Goal: Find specific page/section: Find specific page/section

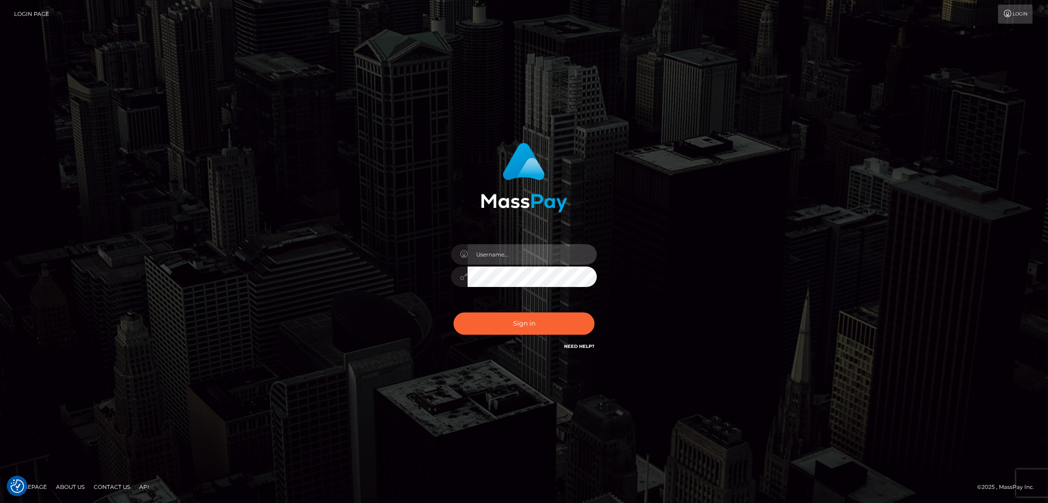
type input "by.es2"
click at [515, 324] on button "Sign in" at bounding box center [524, 324] width 141 height 22
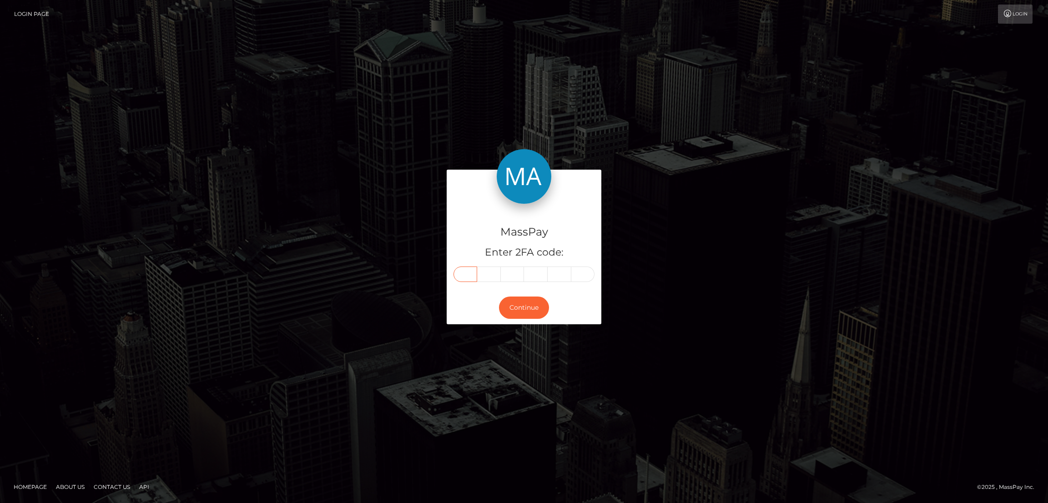
click at [465, 274] on input "text" at bounding box center [466, 274] width 24 height 15
paste input "3"
type input "3"
type input "0"
type input "6"
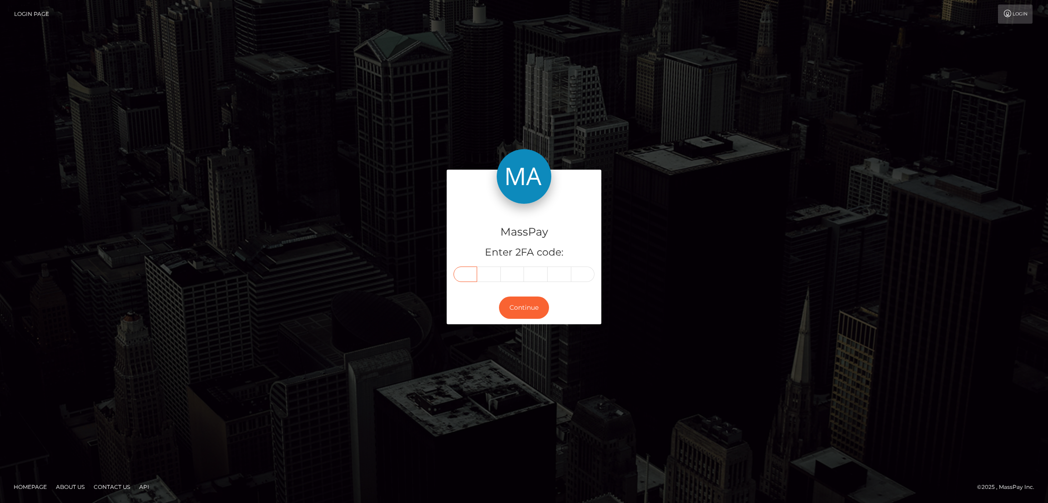
type input "6"
type input "8"
type input "3"
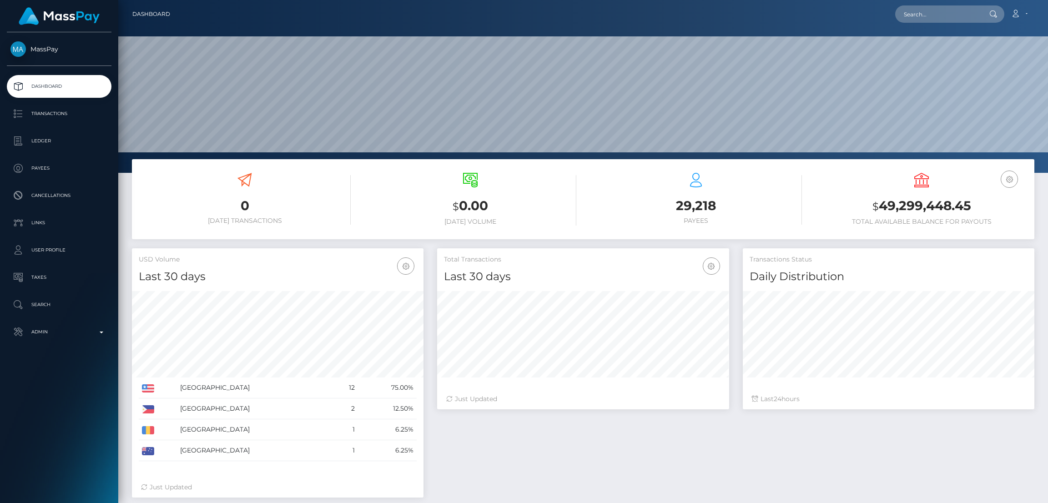
scroll to position [162, 292]
click at [919, 10] on input "text" at bounding box center [938, 13] width 86 height 17
paste input "add070159@gmail.com"
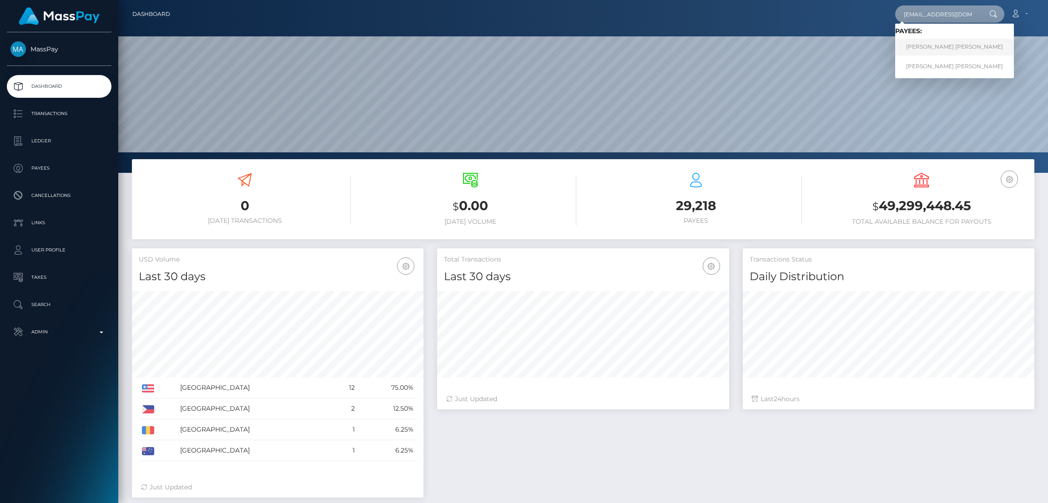
type input "add070159@gmail.com"
click at [926, 47] on link "Angelica Deniz Darias" at bounding box center [954, 47] width 119 height 17
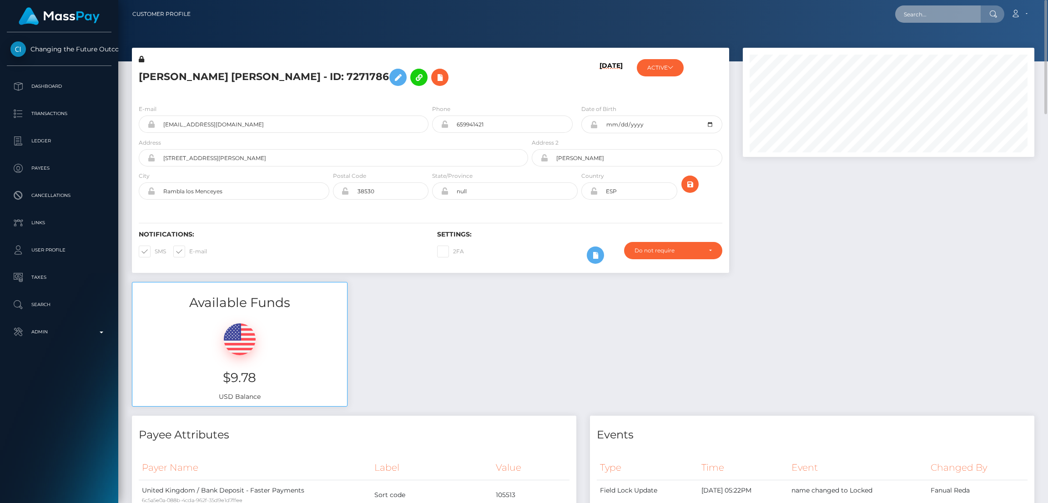
click at [922, 18] on input "text" at bounding box center [938, 13] width 86 height 17
paste input "[EMAIL_ADDRESS][DOMAIN_NAME]"
type input "[EMAIL_ADDRESS][DOMAIN_NAME]"
click at [919, 47] on link "[PERSON_NAME]" at bounding box center [931, 47] width 73 height 17
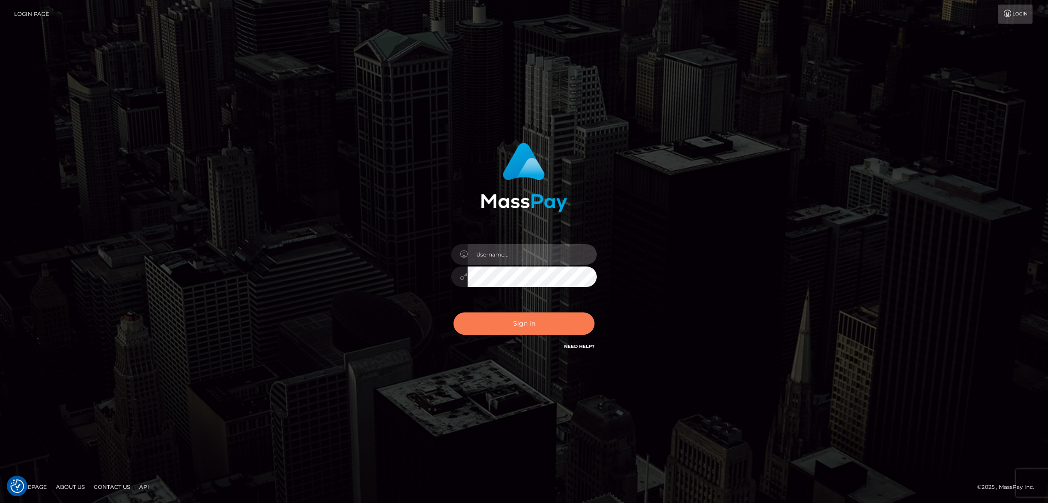
type input "by.es2"
click at [506, 325] on button "Sign in" at bounding box center [524, 324] width 141 height 22
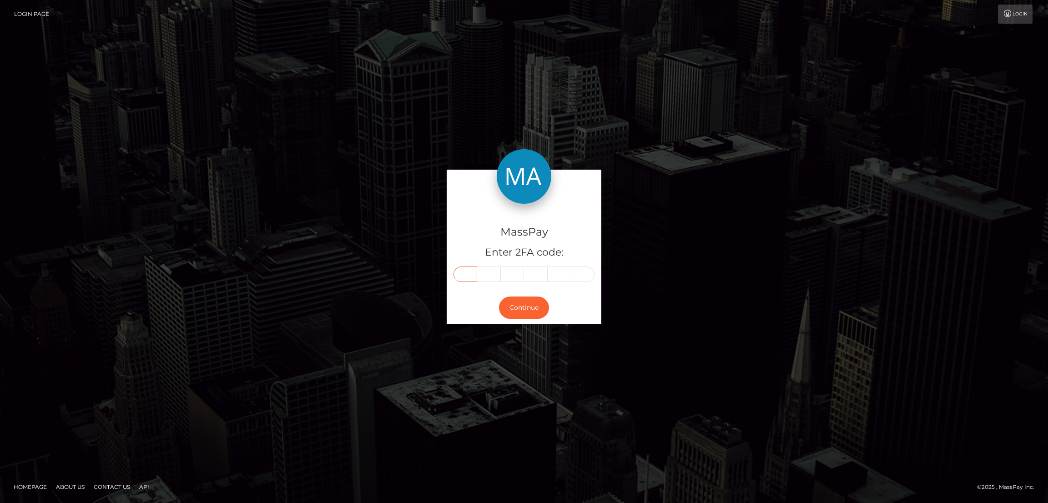
click at [462, 271] on input "text" at bounding box center [466, 274] width 24 height 15
paste input "4"
type input "4"
type input "2"
type input "0"
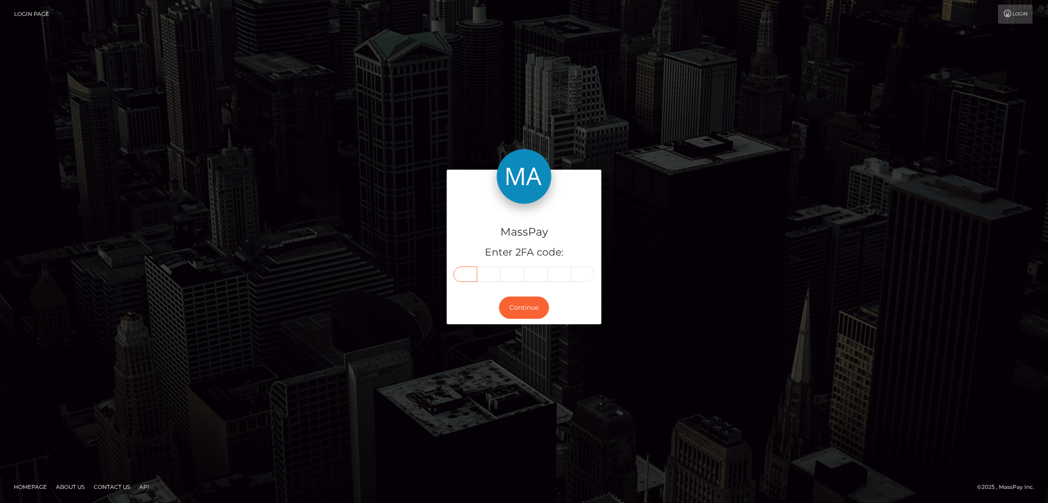
type input "9"
type input "6"
type input "1"
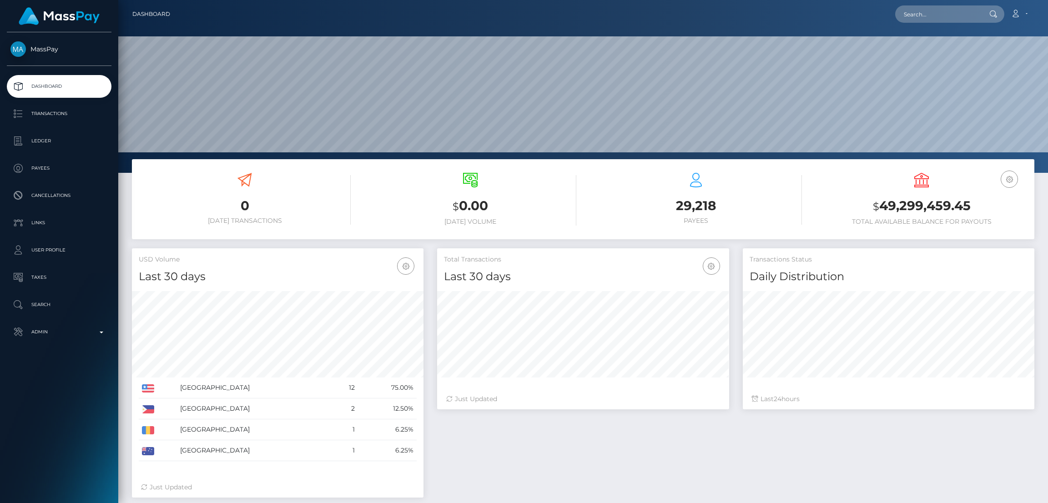
scroll to position [162, 292]
click at [924, 18] on input "text" at bounding box center [938, 13] width 86 height 17
paste input "blanche.dion@outlook.fr"
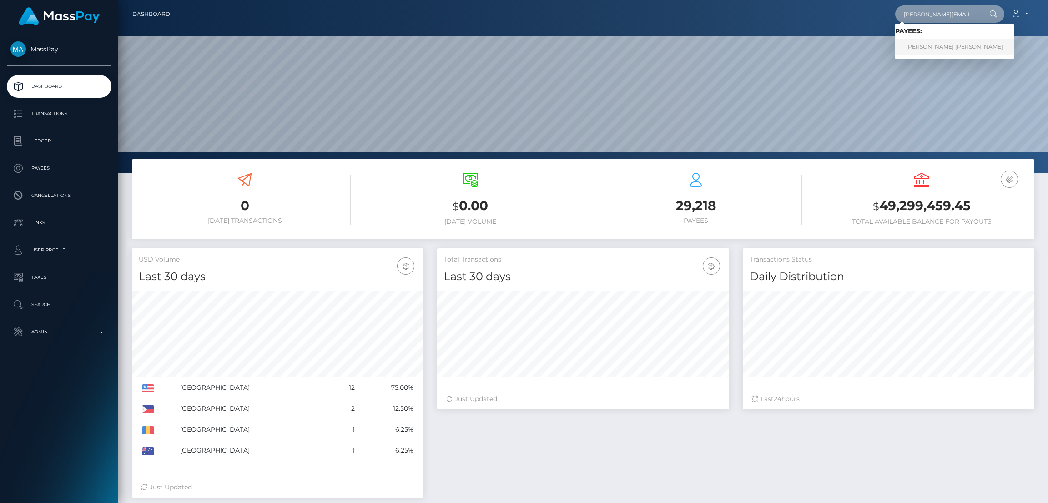
type input "[PERSON_NAME][EMAIL_ADDRESS][DOMAIN_NAME]"
click at [929, 46] on link "BLANCHE LOUISE LAURENCE MARIE DION" at bounding box center [954, 47] width 119 height 17
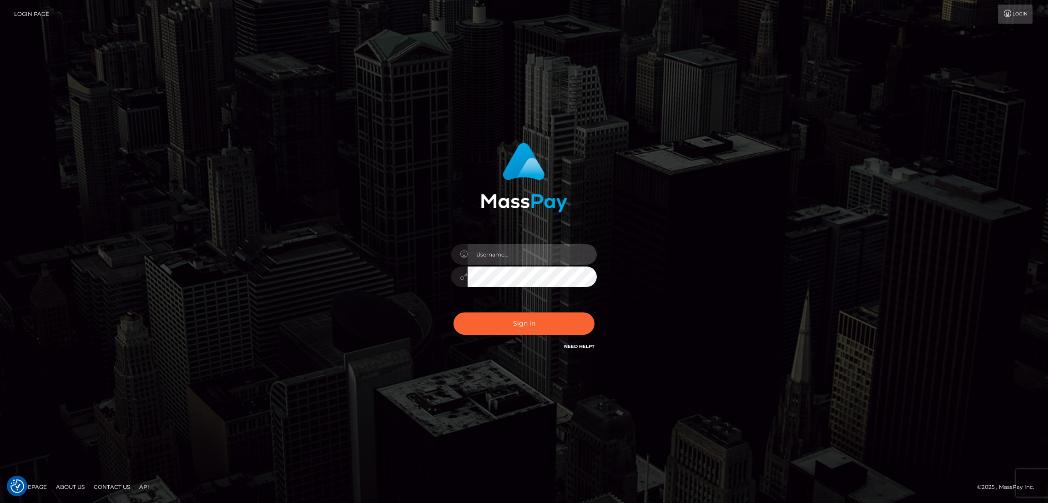
type input "by.es2"
click at [506, 337] on div "Sign in Need Help?" at bounding box center [523, 327] width 159 height 40
click at [513, 329] on button "Sign in" at bounding box center [524, 324] width 141 height 22
type input "by.es2"
click at [507, 328] on button "Sign in" at bounding box center [524, 324] width 141 height 22
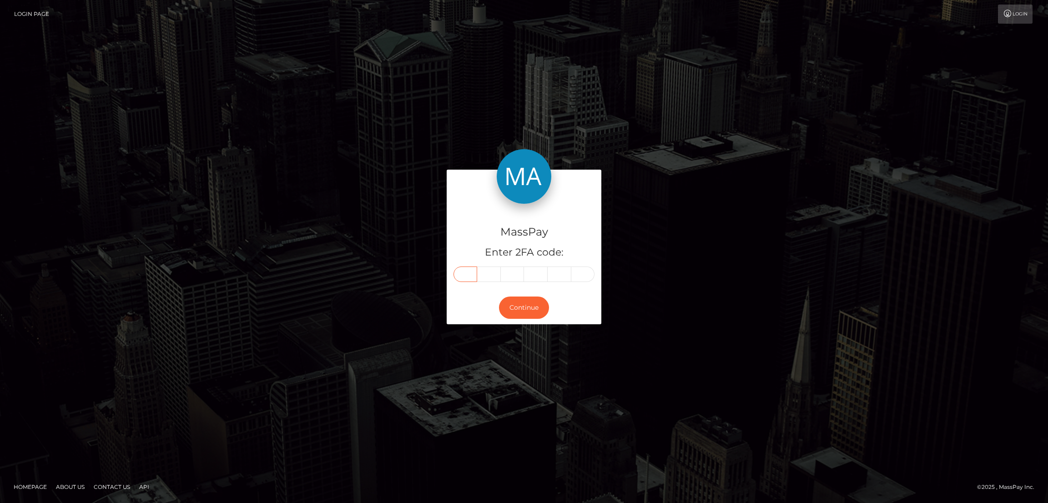
click at [466, 275] on input "text" at bounding box center [466, 274] width 24 height 15
paste input "5"
type input "5"
type input "8"
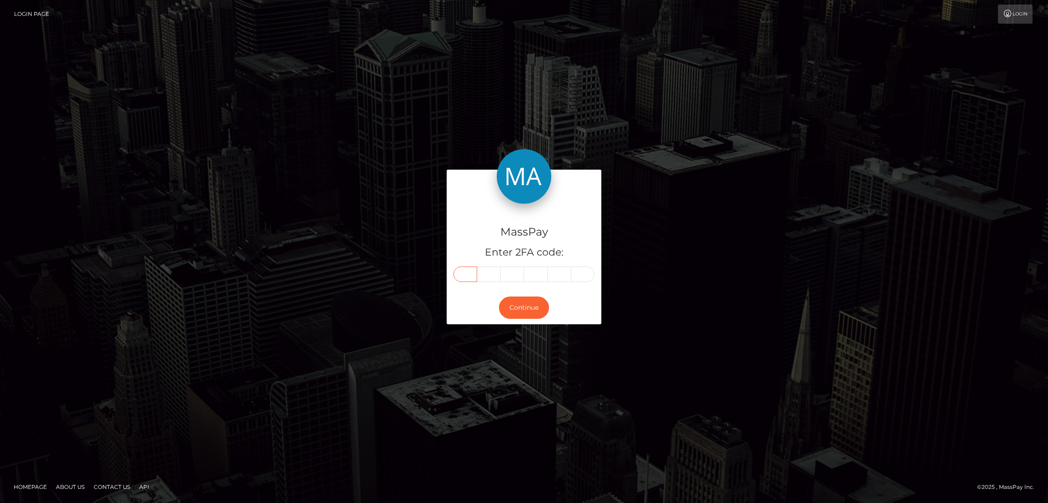
type input "8"
type input "3"
click at [518, 301] on button "Continue" at bounding box center [524, 308] width 50 height 22
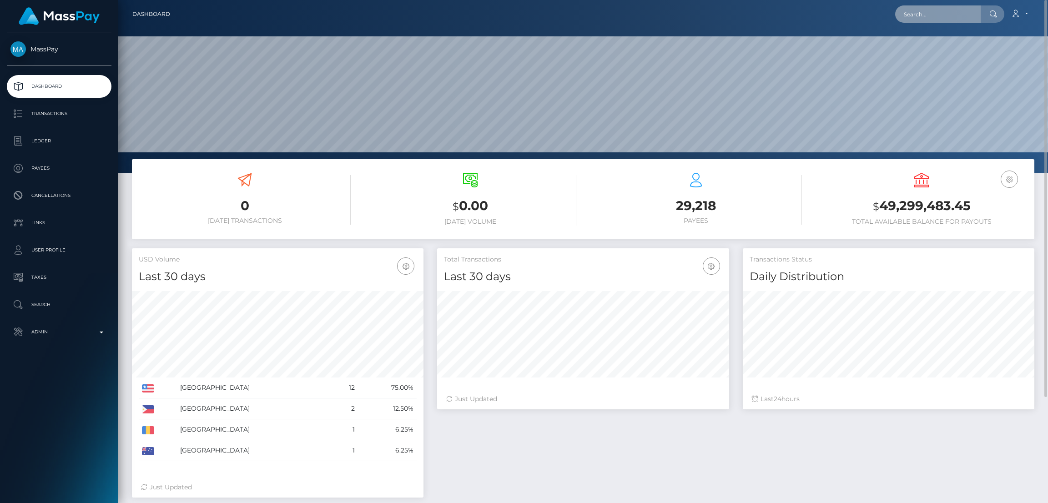
click at [918, 15] on input "text" at bounding box center [938, 13] width 86 height 17
paste input "[EMAIL_ADDRESS][DOMAIN_NAME]"
type input "[EMAIL_ADDRESS][DOMAIN_NAME]"
click at [922, 45] on link "MICHELLE PHUONG HUYNH" at bounding box center [931, 47] width 73 height 17
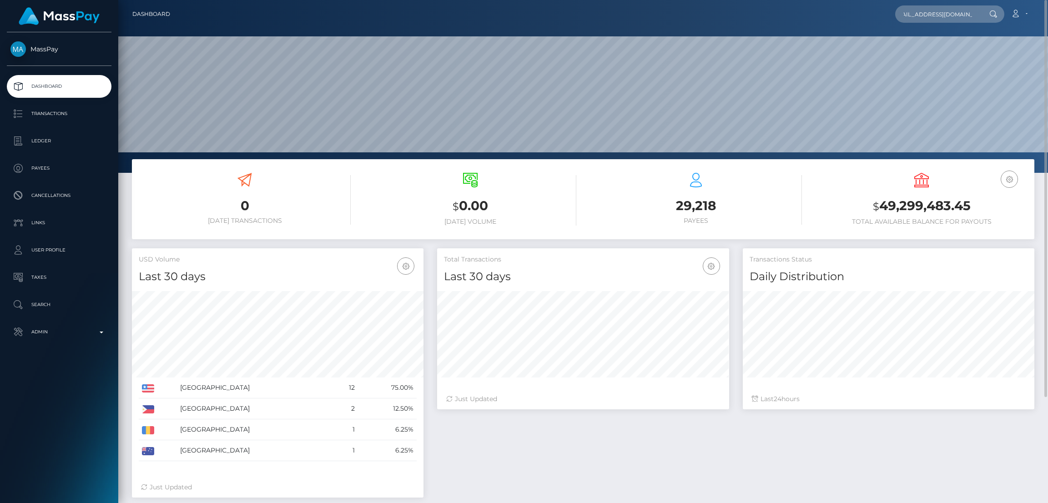
scroll to position [0, 0]
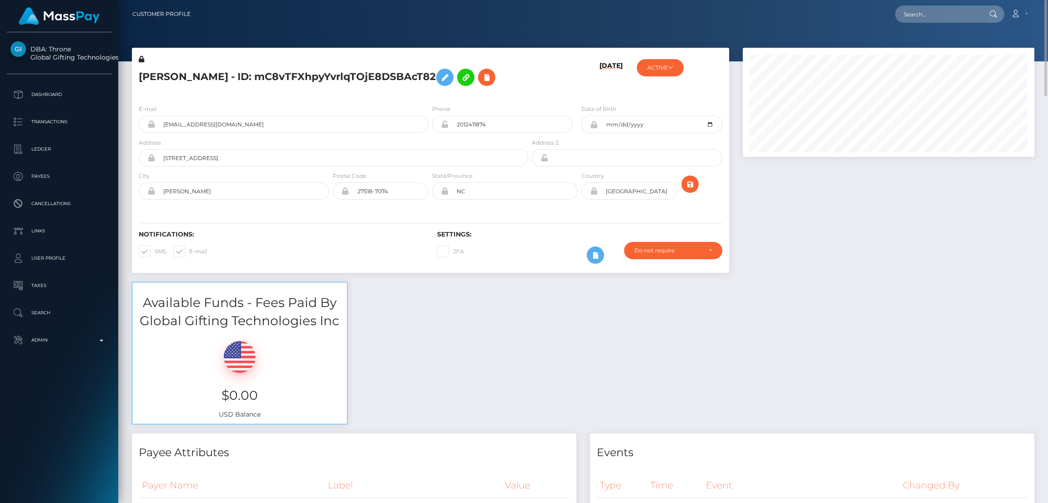
click at [180, 72] on h5 "[PERSON_NAME] - ID: mC8vTFXhpyYvrlqTOjE8DSBAcT82" at bounding box center [331, 77] width 384 height 26
copy h5 "[PERSON_NAME] - ID: mC8vTFXhpyYvrlqTOjE8DSBAcT82"
click at [931, 16] on input "text" at bounding box center [938, 13] width 86 height 17
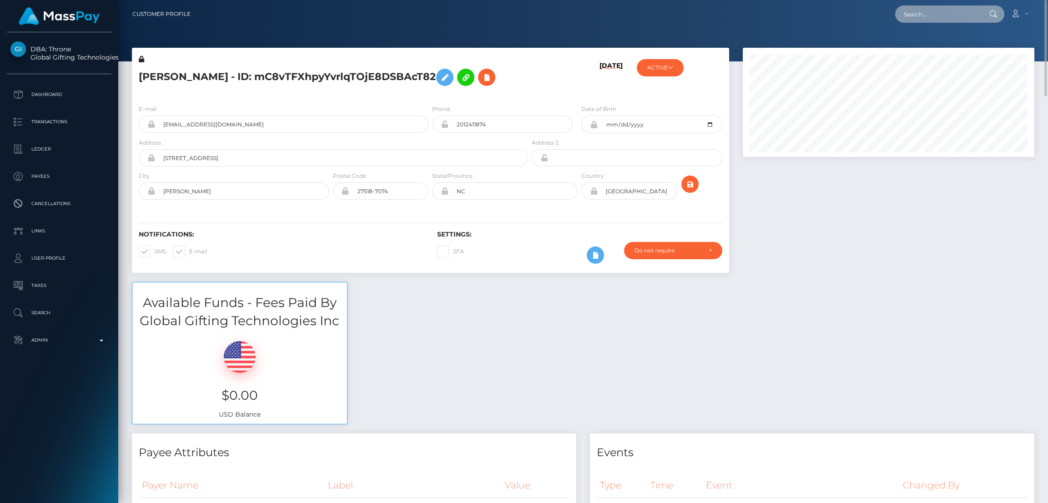
paste input "[EMAIL_ADDRESS][DOMAIN_NAME]"
type input "[EMAIL_ADDRESS][DOMAIN_NAME]"
drag, startPoint x: 932, startPoint y: 48, endPoint x: 920, endPoint y: 44, distance: 12.1
click at [932, 47] on link "YOSSELIN CAROLINA CARRANZA ARIAS" at bounding box center [944, 47] width 99 height 17
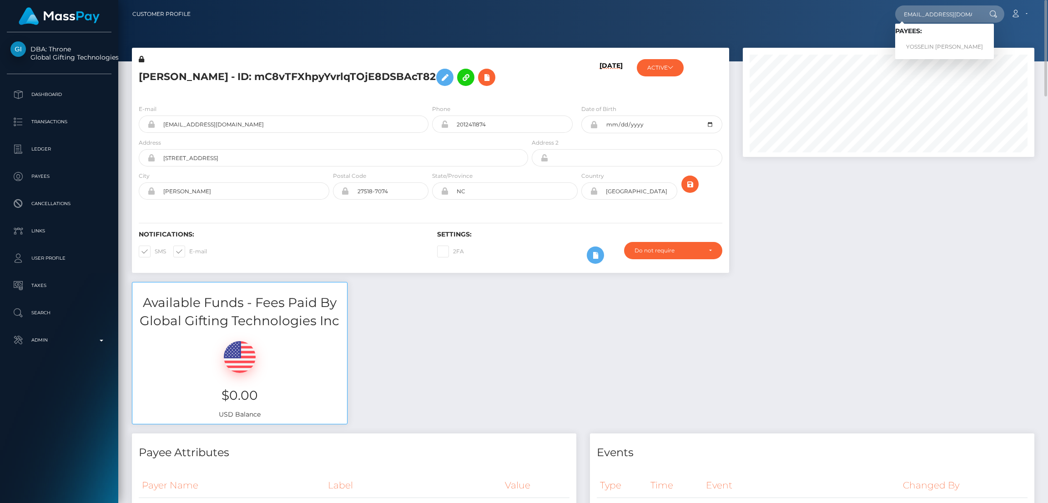
scroll to position [0, 0]
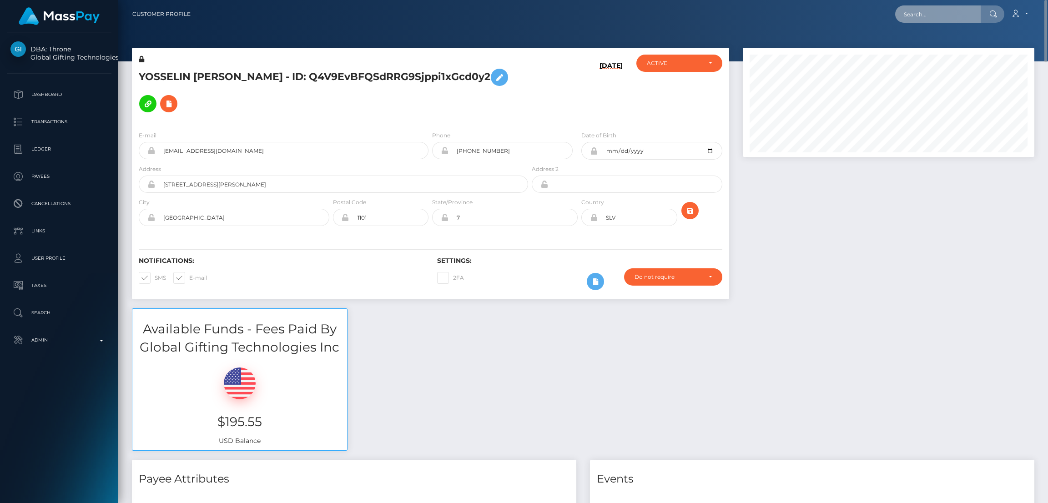
click at [920, 13] on input "text" at bounding box center [938, 13] width 86 height 17
paste input "yashbendra.singh2112@gmail.com"
click at [955, 13] on input "yashbendra.singh2112@gmail.com" at bounding box center [938, 13] width 86 height 17
paste input "awesomeyas"
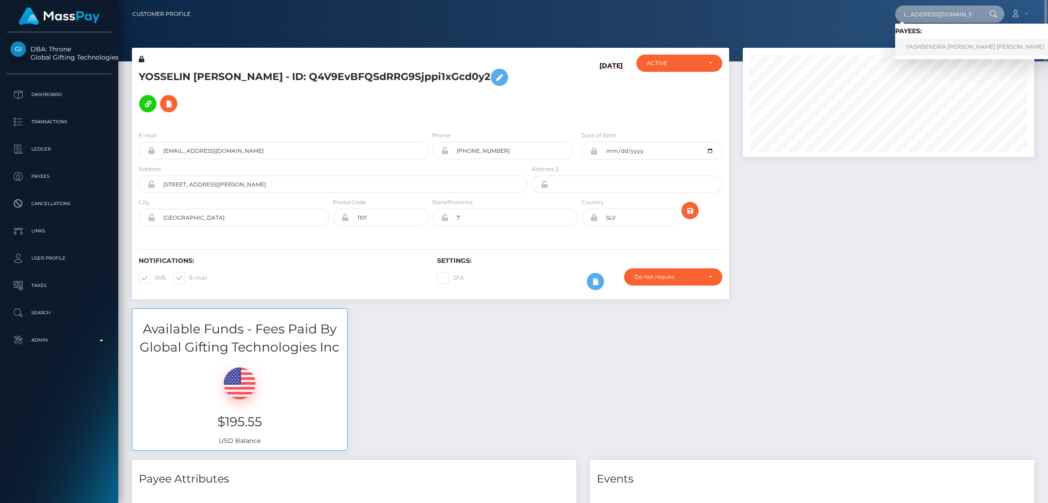
type input "awesomeyash2112@gmail.com"
click at [941, 45] on link "YASHBENDRA SINGH Singh" at bounding box center [975, 47] width 160 height 17
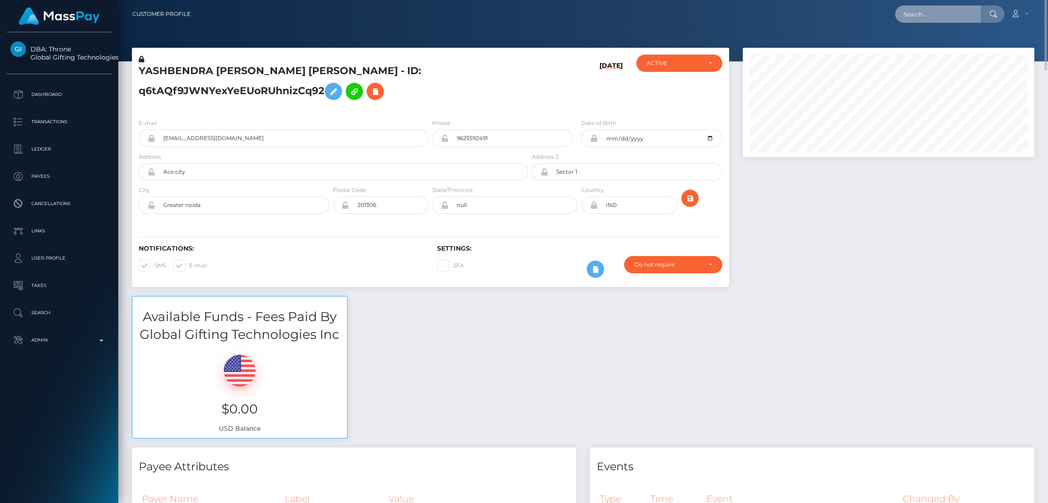
click at [926, 16] on input "text" at bounding box center [938, 13] width 86 height 17
paste input "danazihlman@gmail.com"
type input "danazihlman@gmail.com"
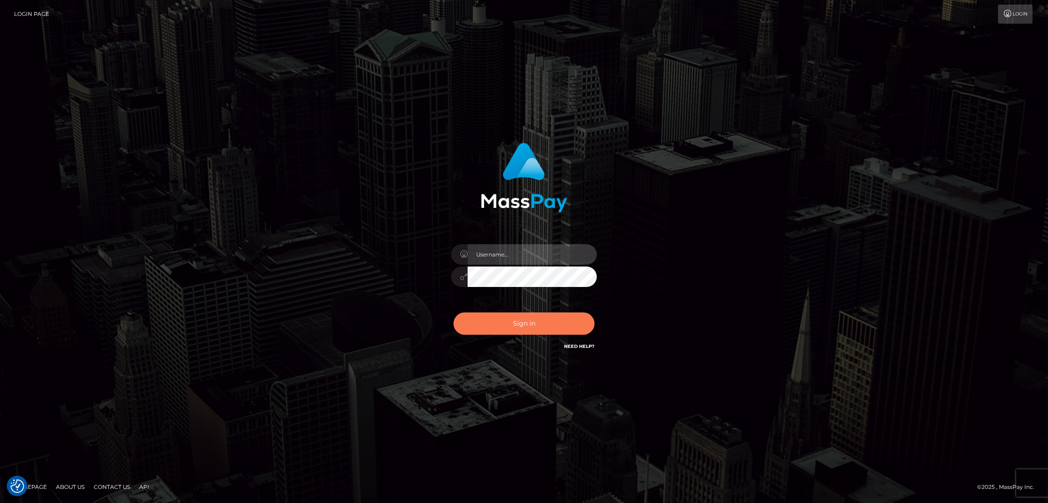
type input "by.es2"
click at [546, 319] on button "Sign in" at bounding box center [524, 324] width 141 height 22
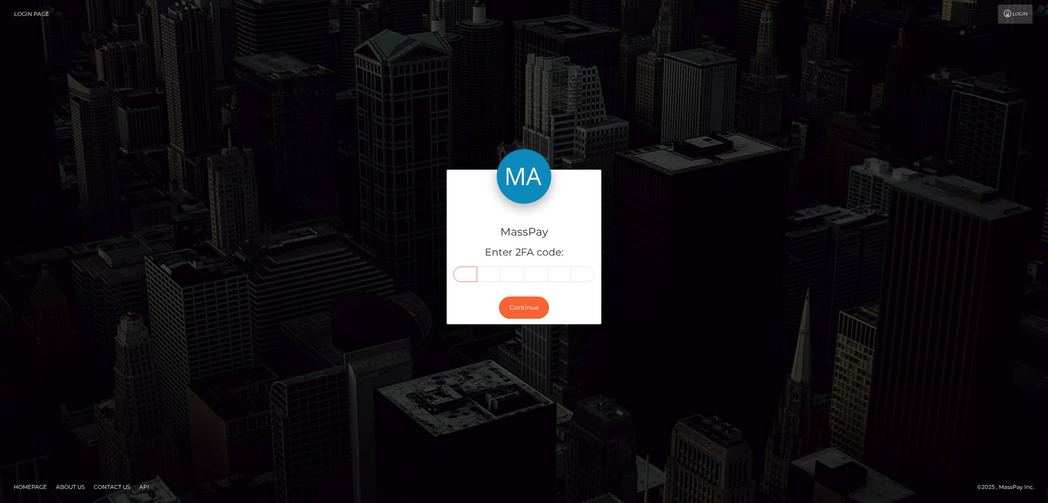
click at [466, 274] on input "text" at bounding box center [466, 274] width 24 height 15
paste input "8"
type input "8"
type input "6"
type input "1"
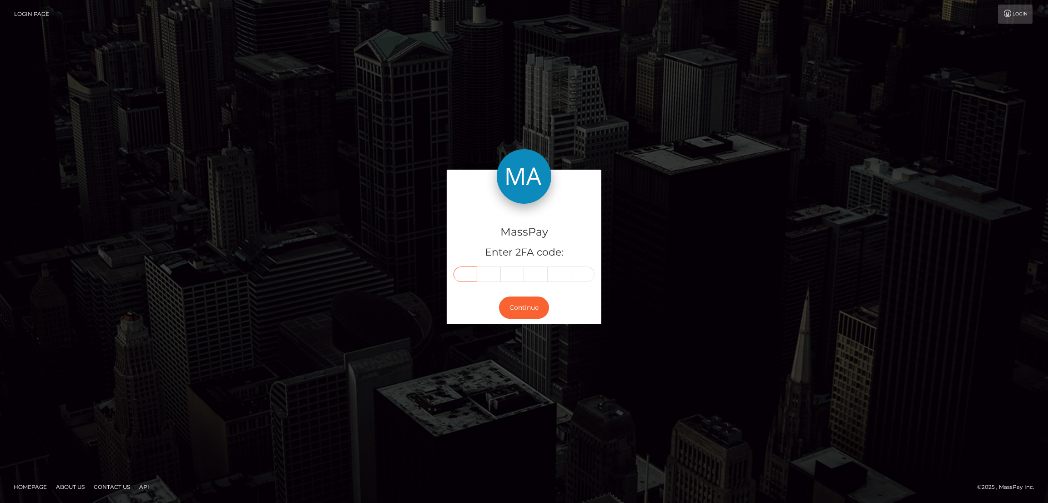
type input "2"
type input "8"
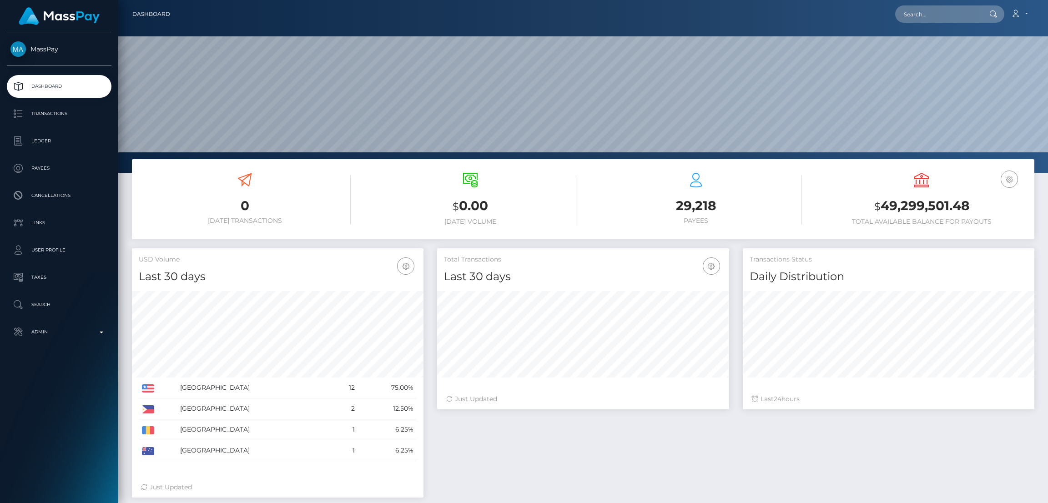
scroll to position [162, 292]
click at [918, 11] on input "text" at bounding box center [938, 13] width 86 height 17
paste input "[EMAIL_ADDRESS][DOMAIN_NAME]"
type input "danazihlman@gmail.com"
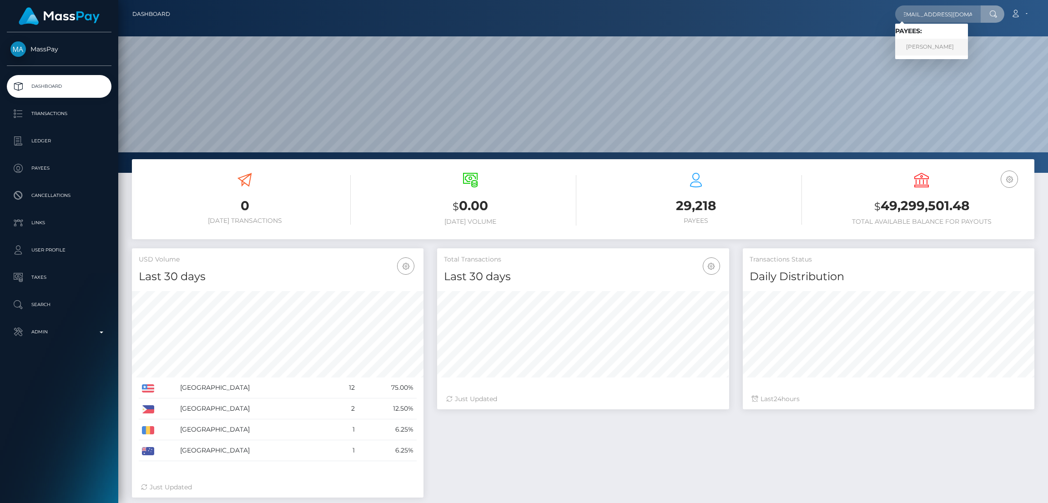
click at [922, 47] on link "Dana Marie Zihlman" at bounding box center [931, 47] width 73 height 17
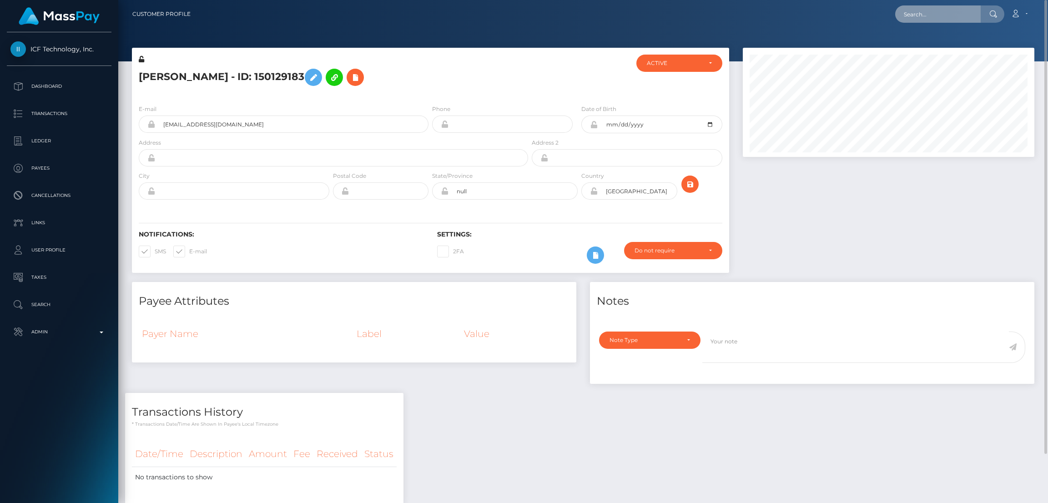
click at [917, 16] on input "text" at bounding box center [938, 13] width 86 height 17
paste input "[EMAIL_ADDRESS][DOMAIN_NAME]"
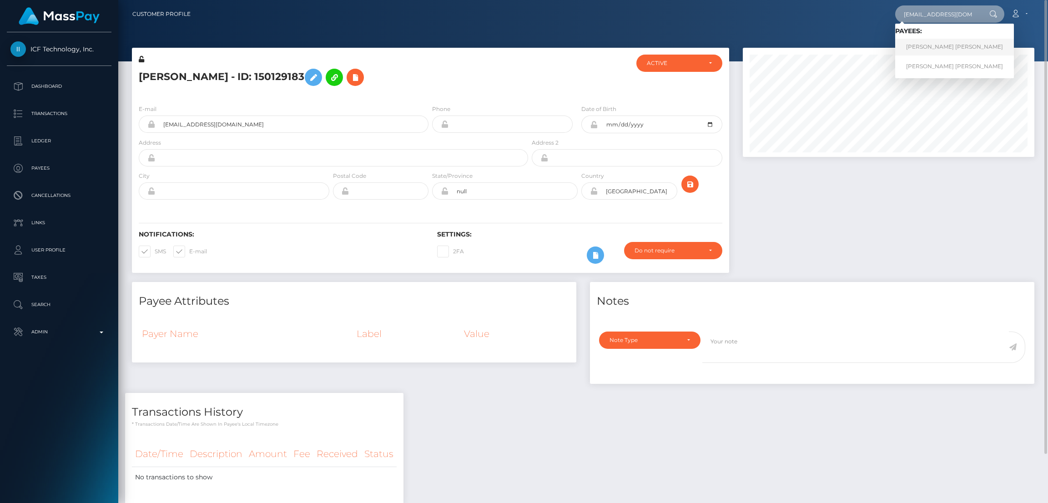
type input "[EMAIL_ADDRESS][DOMAIN_NAME]"
click at [924, 47] on link "[PERSON_NAME] [PERSON_NAME]" at bounding box center [954, 47] width 119 height 17
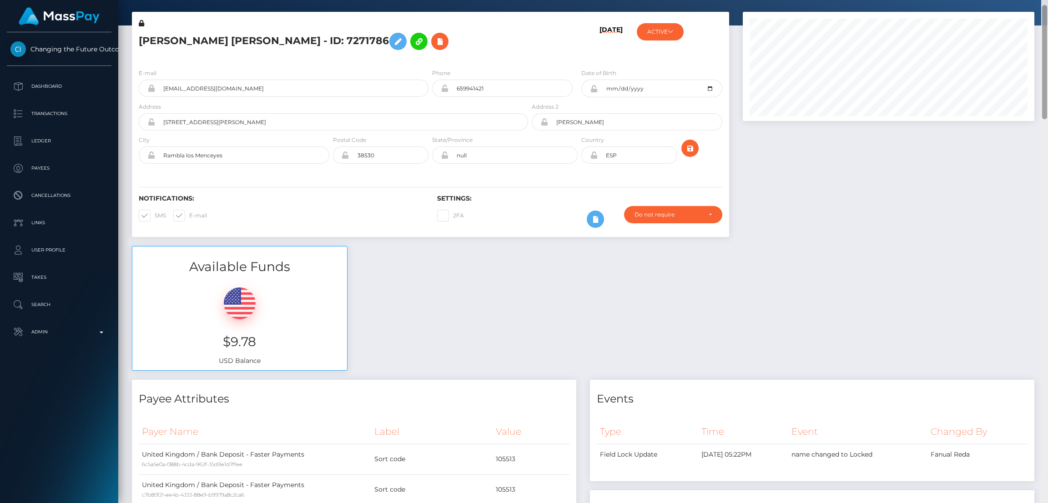
scroll to position [44, 0]
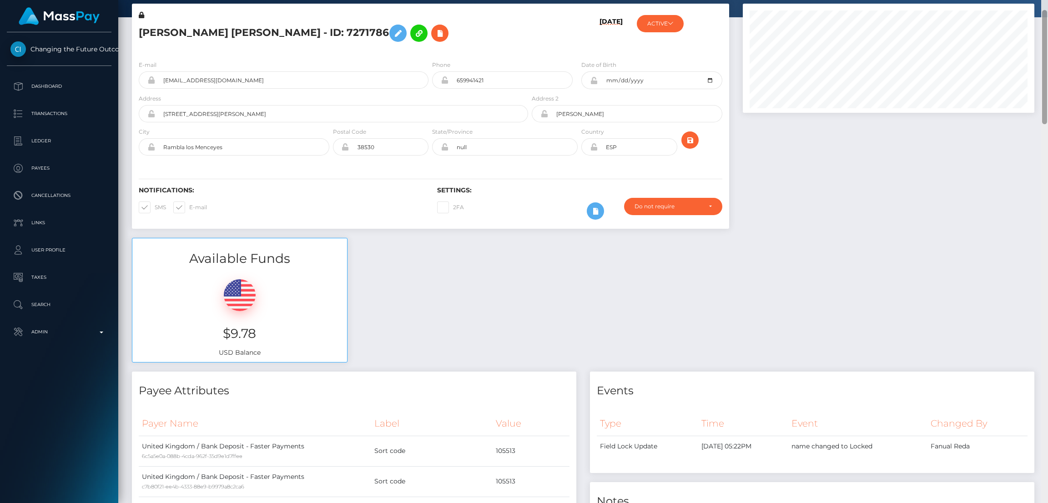
drag, startPoint x: 1044, startPoint y: 41, endPoint x: 1044, endPoint y: 51, distance: 10.0
click at [1044, 51] on div at bounding box center [1044, 67] width 5 height 114
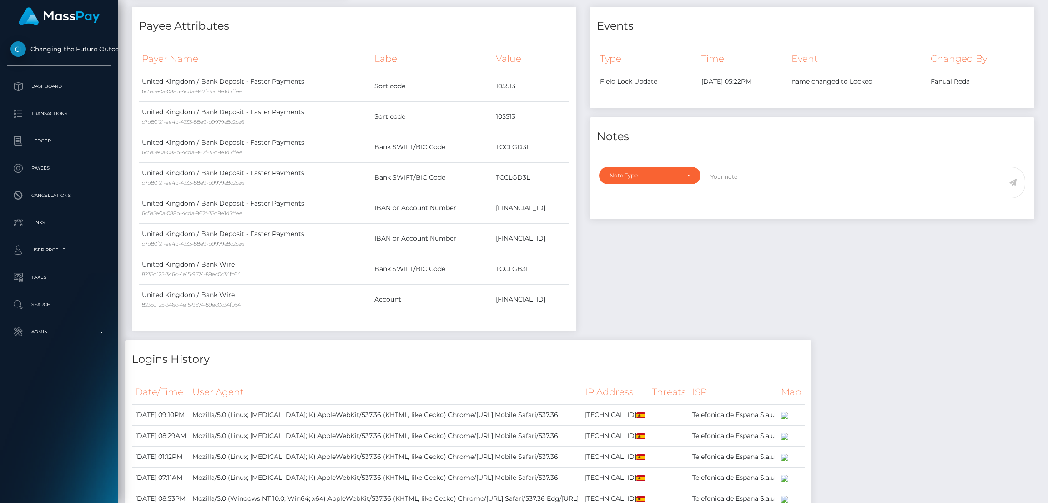
scroll to position [0, 0]
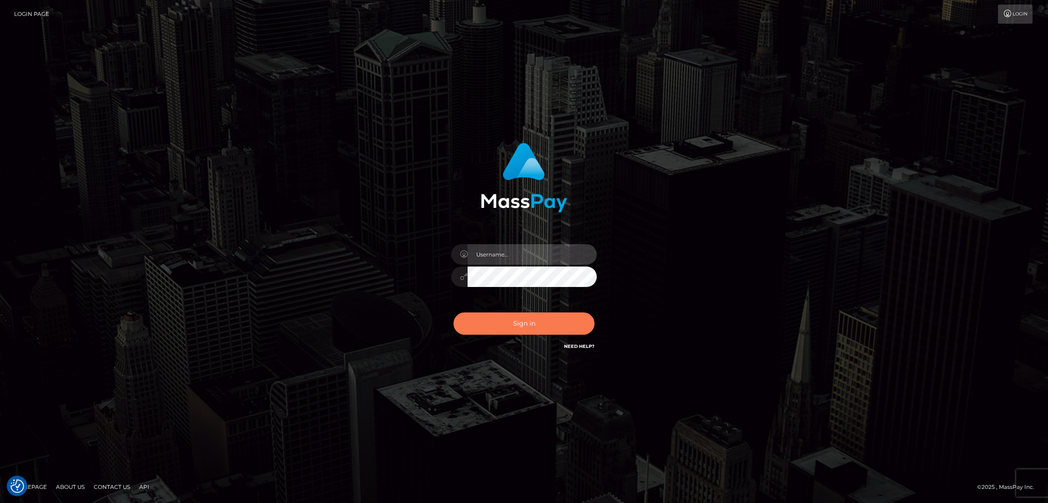
type input "by.es2"
click at [522, 323] on button "Sign in" at bounding box center [524, 324] width 141 height 22
type input "by.es2"
click at [535, 333] on button "Sign in" at bounding box center [524, 324] width 141 height 22
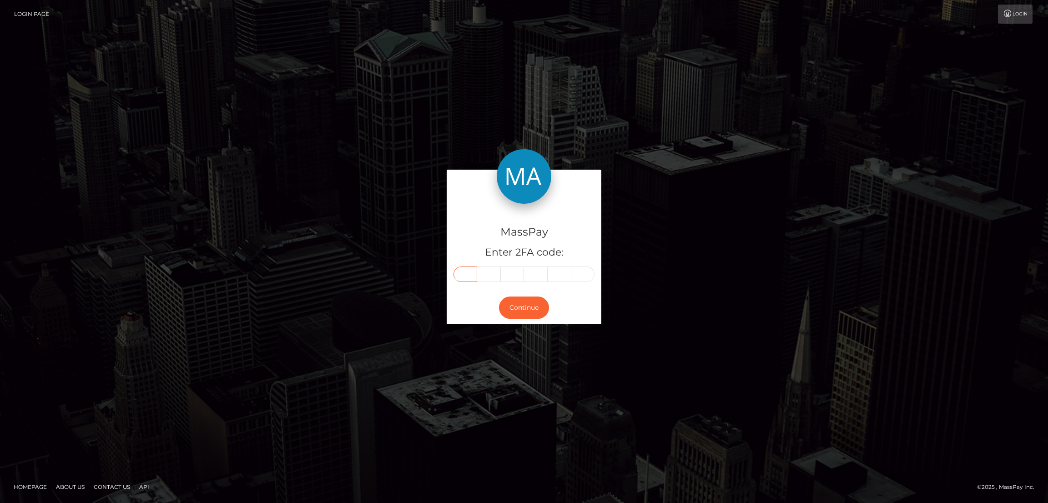
click at [462, 274] on input "text" at bounding box center [466, 274] width 24 height 15
paste input "7"
type input "7"
type input "8"
type input "4"
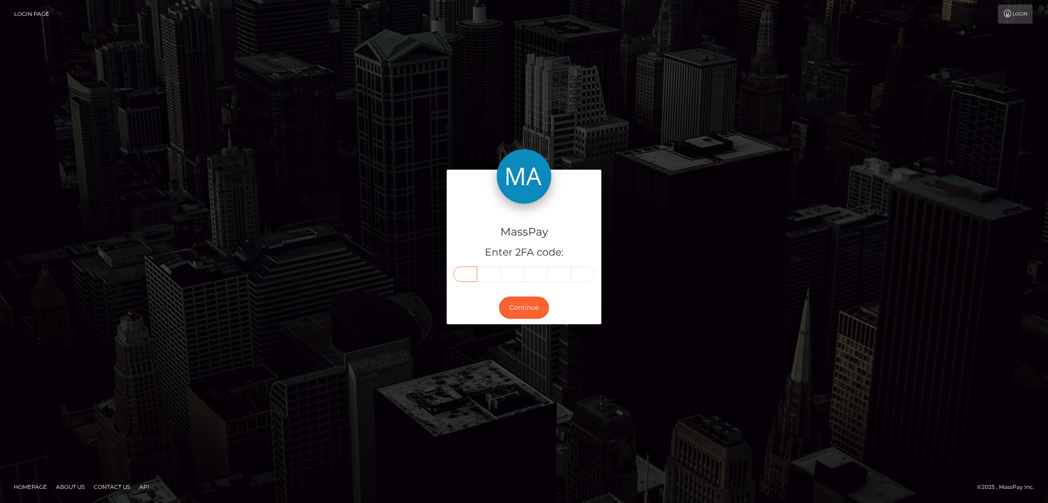
type input "5"
type input "1"
type input "3"
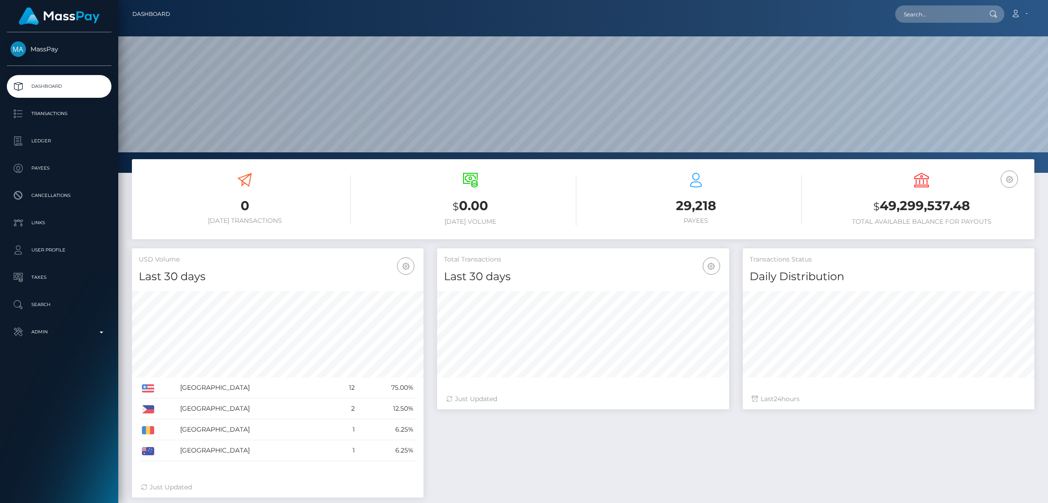
scroll to position [162, 292]
click at [920, 16] on input "text" at bounding box center [938, 13] width 86 height 17
click at [911, 12] on input "text" at bounding box center [938, 13] width 86 height 17
paste input "[EMAIL_ADDRESS][DOMAIN_NAME]"
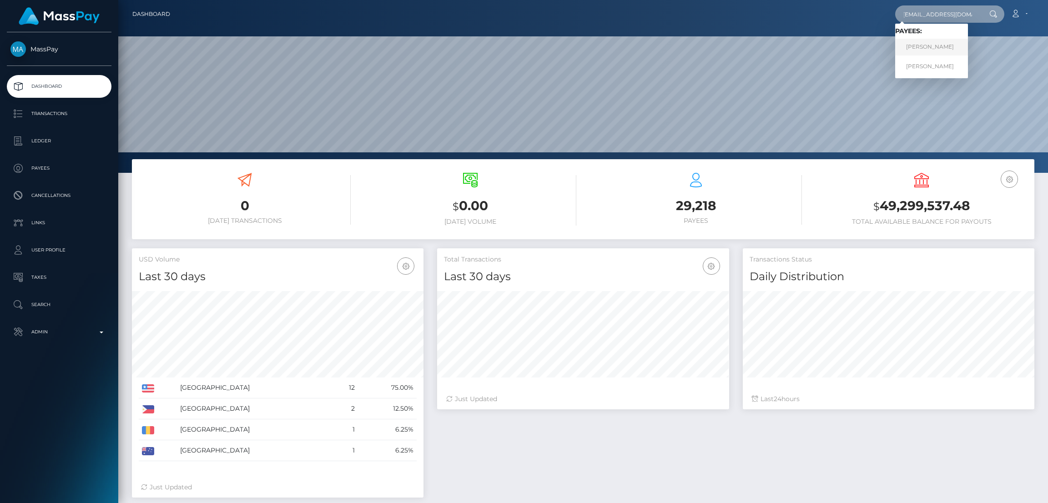
type input "[EMAIL_ADDRESS][DOMAIN_NAME]"
click at [927, 46] on link "Jerri Stewart" at bounding box center [931, 47] width 73 height 17
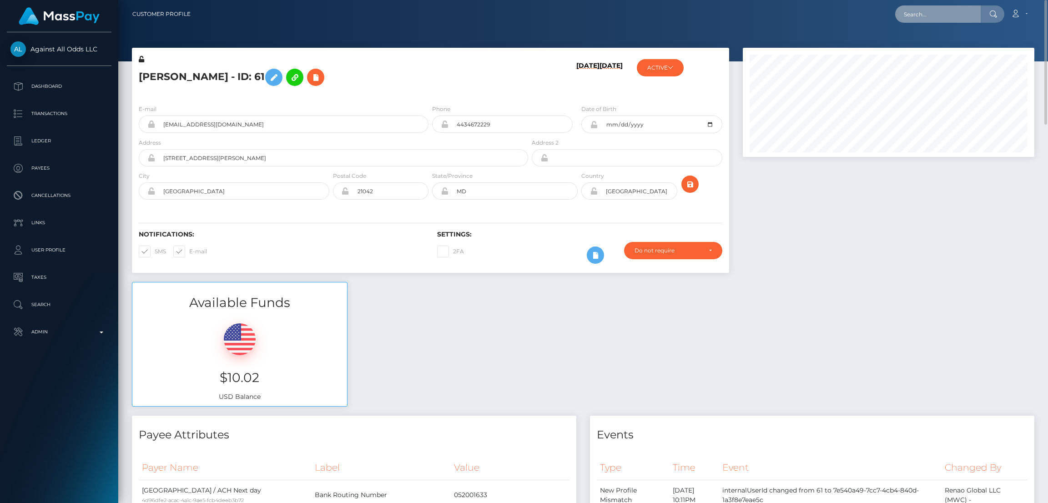
click at [914, 15] on input "text" at bounding box center [938, 13] width 86 height 17
paste input "[EMAIL_ADDRESS][DOMAIN_NAME]"
click at [927, 12] on input "[EMAIL_ADDRESS][DOMAIN_NAME]" at bounding box center [938, 13] width 86 height 17
paste input "barbi.decero"
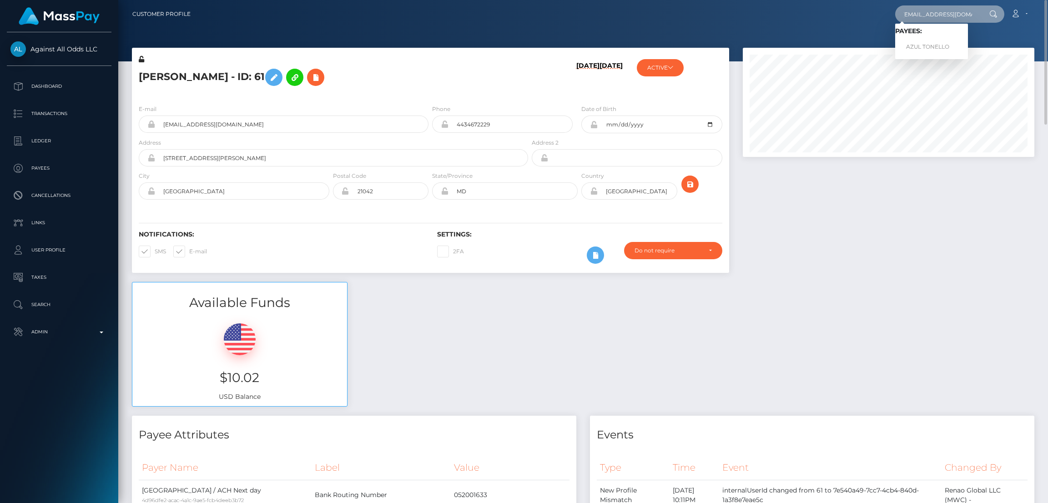
type input "[EMAIL_ADDRESS][DOMAIN_NAME]"
click at [929, 42] on link "AZUL TONELLO" at bounding box center [931, 47] width 73 height 17
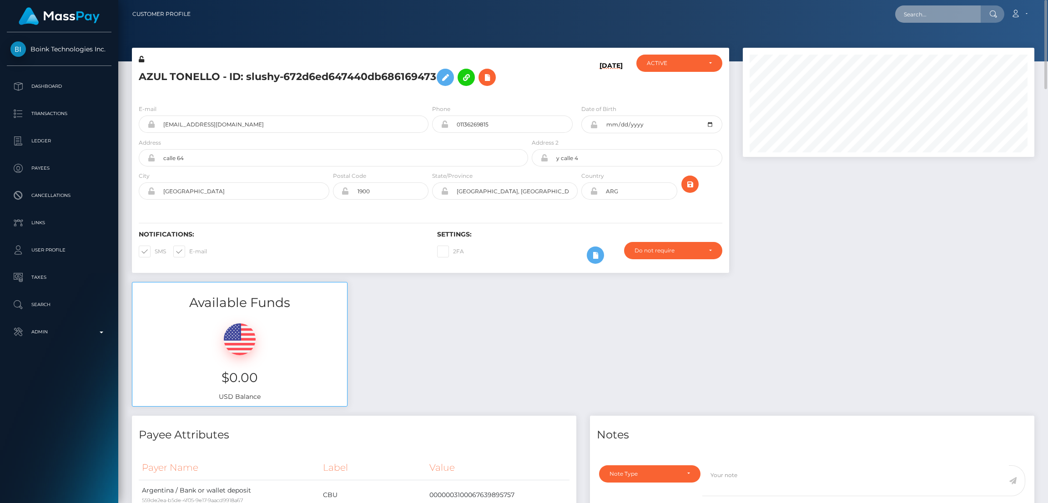
click at [908, 15] on input "text" at bounding box center [938, 13] width 86 height 17
paste input "[EMAIL_ADDRESS][DOMAIN_NAME]"
type input "[EMAIL_ADDRESS][DOMAIN_NAME]"
click at [926, 44] on link "KAYLEE MARIE ROGERS" at bounding box center [931, 47] width 73 height 17
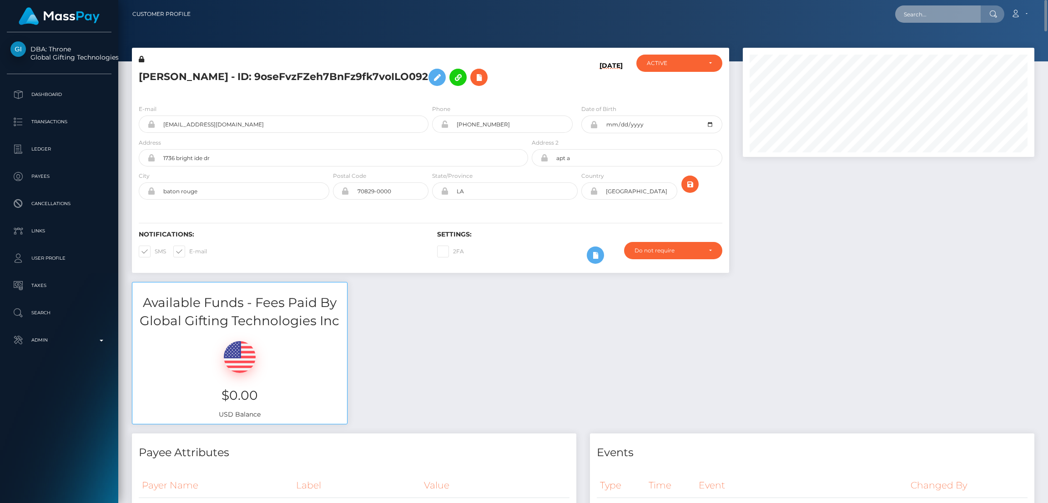
click at [926, 14] on input "text" at bounding box center [938, 13] width 86 height 17
paste input "[EMAIL_ADDRESS][DOMAIN_NAME]"
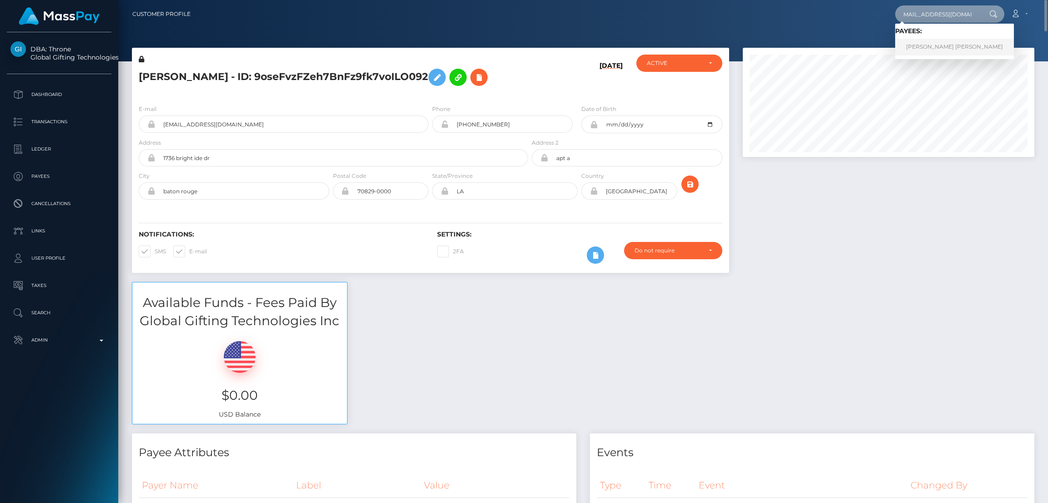
type input "[EMAIL_ADDRESS][DOMAIN_NAME]"
click at [930, 46] on link "BRITTANY MICHELLE HAMMOCK" at bounding box center [954, 47] width 119 height 17
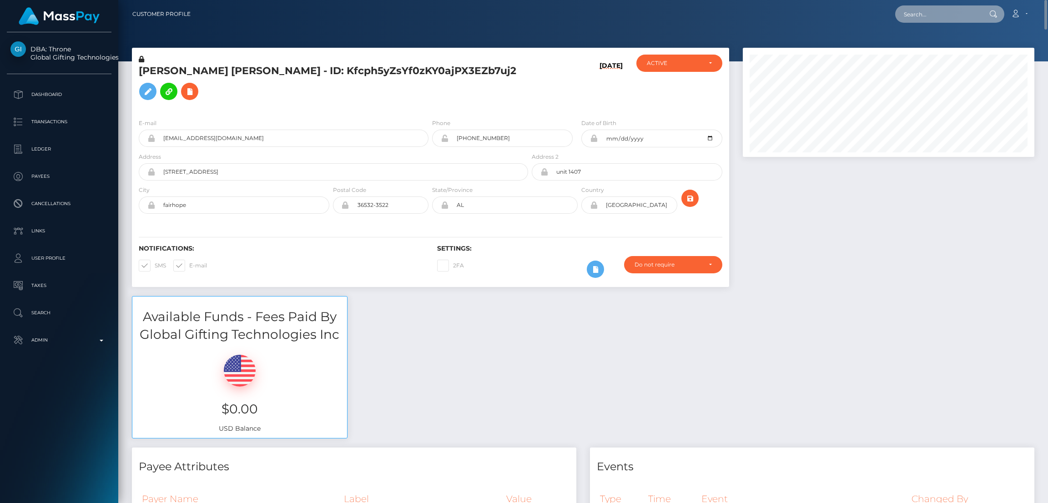
click at [928, 12] on input "text" at bounding box center [938, 13] width 86 height 17
paste input "[EMAIL_ADDRESS][DOMAIN_NAME]"
type input "[EMAIL_ADDRESS][DOMAIN_NAME]"
click at [910, 47] on link "[PERSON_NAME]" at bounding box center [931, 47] width 73 height 17
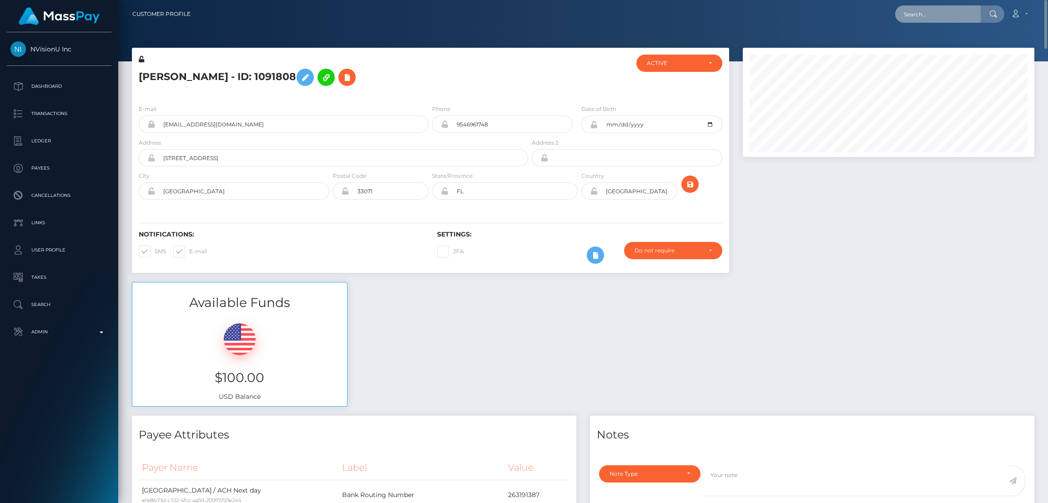
click at [919, 19] on input "text" at bounding box center [938, 13] width 86 height 17
paste input "libbybond72@gmail.com"
type input "libbybond72@gmail.com"
click at [929, 45] on link "Liberty SarahSamantha Bond" at bounding box center [940, 47] width 90 height 17
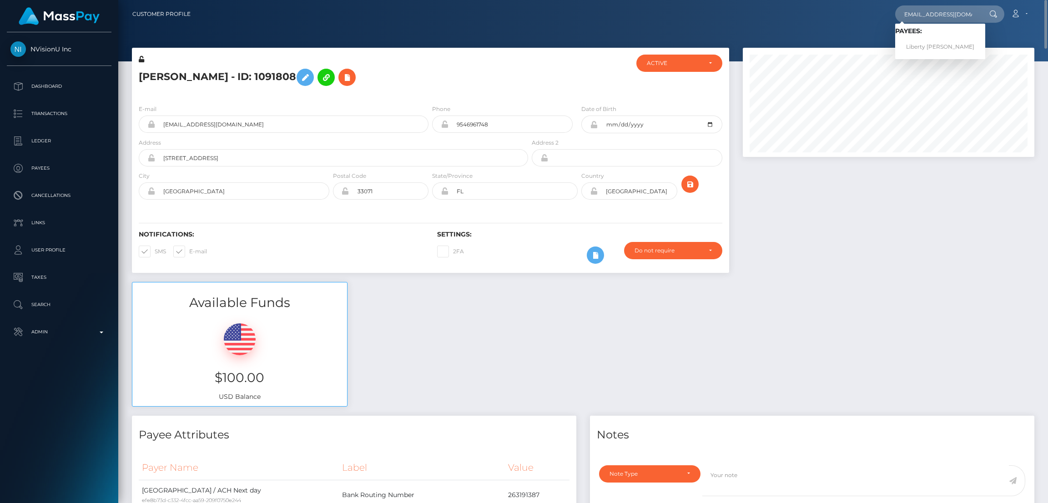
scroll to position [0, 0]
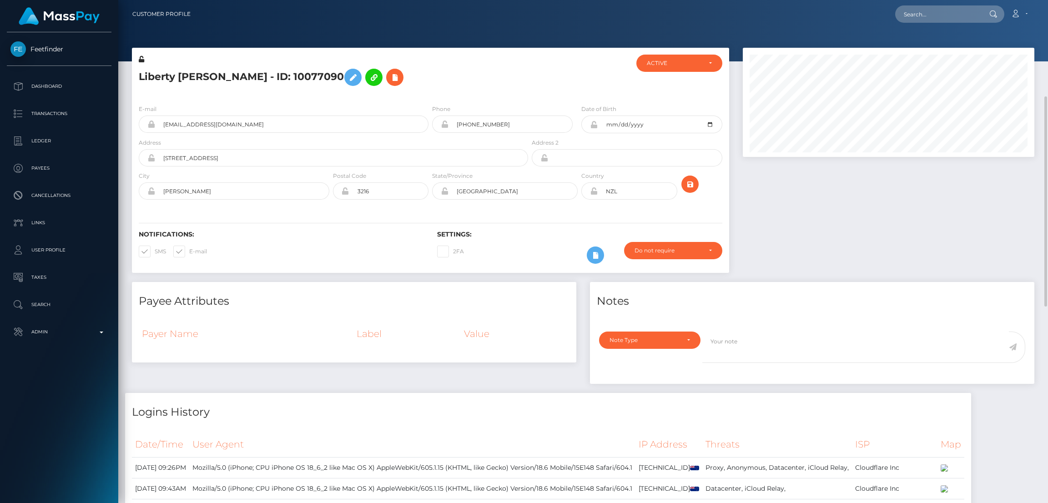
scroll to position [136, 0]
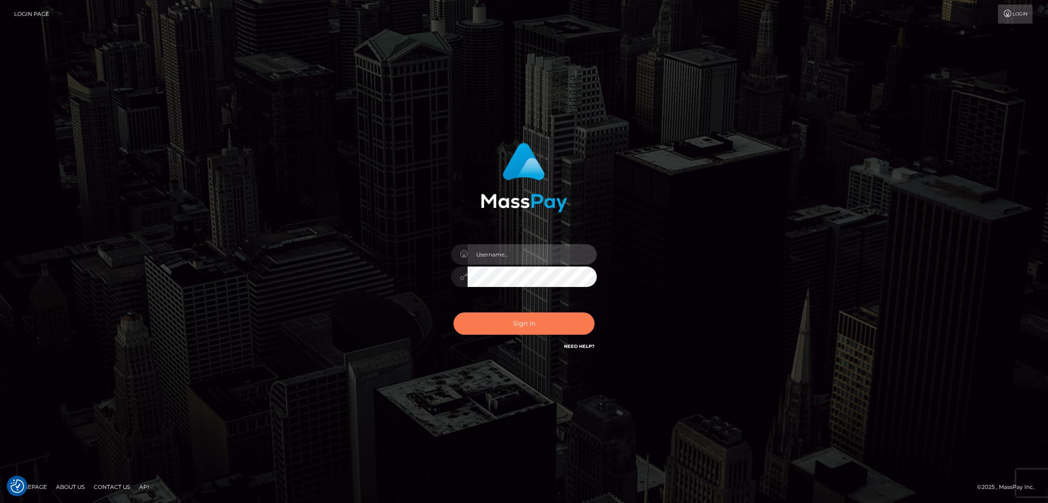
type input "by.es2"
click at [540, 321] on button "Sign in" at bounding box center [524, 324] width 141 height 22
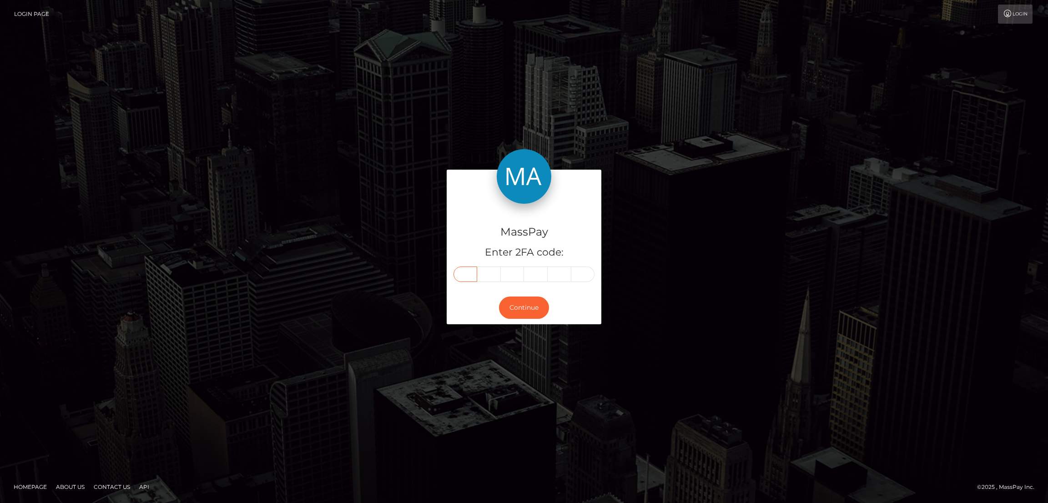
click at [465, 272] on input "text" at bounding box center [466, 274] width 24 height 15
paste input "3"
type input "3"
type input "5"
type input "7"
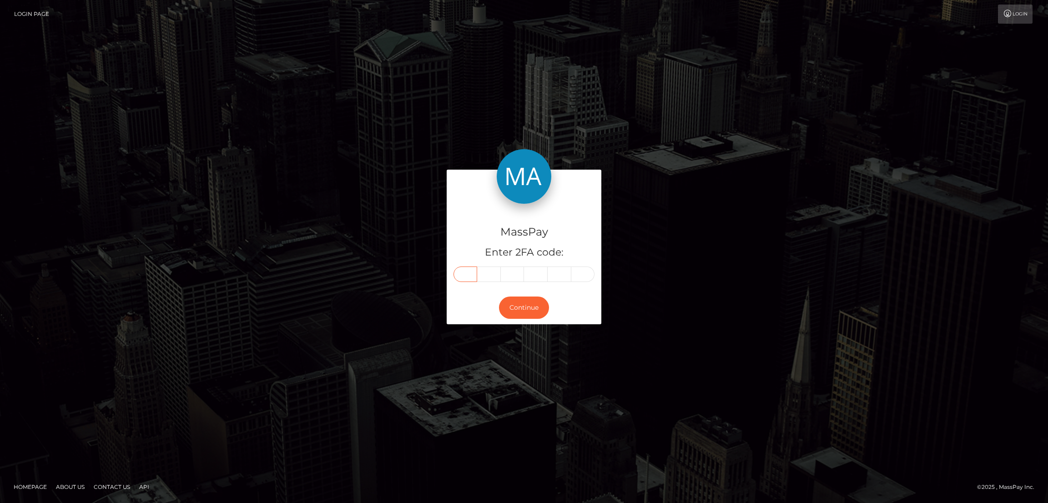
type input "8"
type input "5"
type input "0"
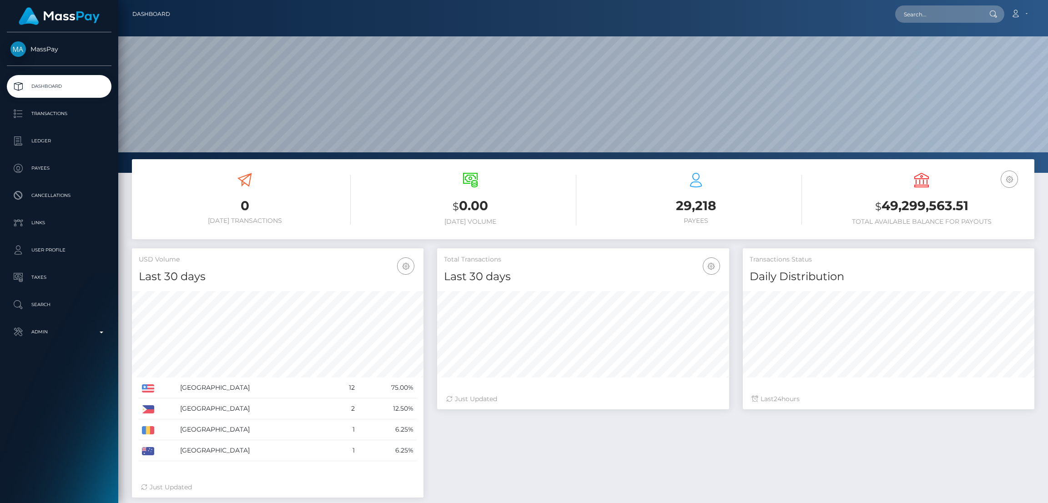
scroll to position [162, 292]
click at [924, 15] on input "text" at bounding box center [938, 13] width 86 height 17
paste input "[EMAIL_ADDRESS][DOMAIN_NAME]"
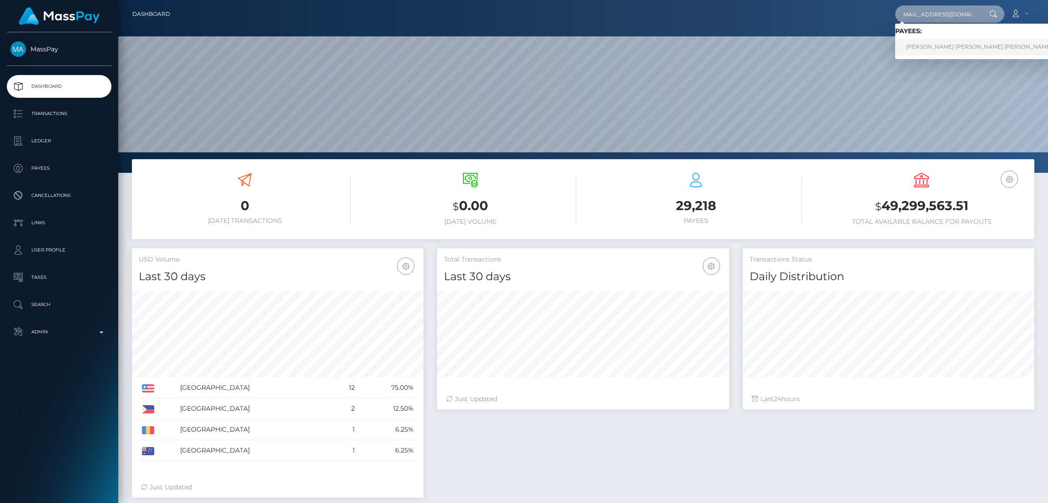
type input "[EMAIL_ADDRESS][DOMAIN_NAME]"
click at [930, 44] on link "LUCAS MARTINS SOUZA Martins Souza" at bounding box center [979, 47] width 168 height 17
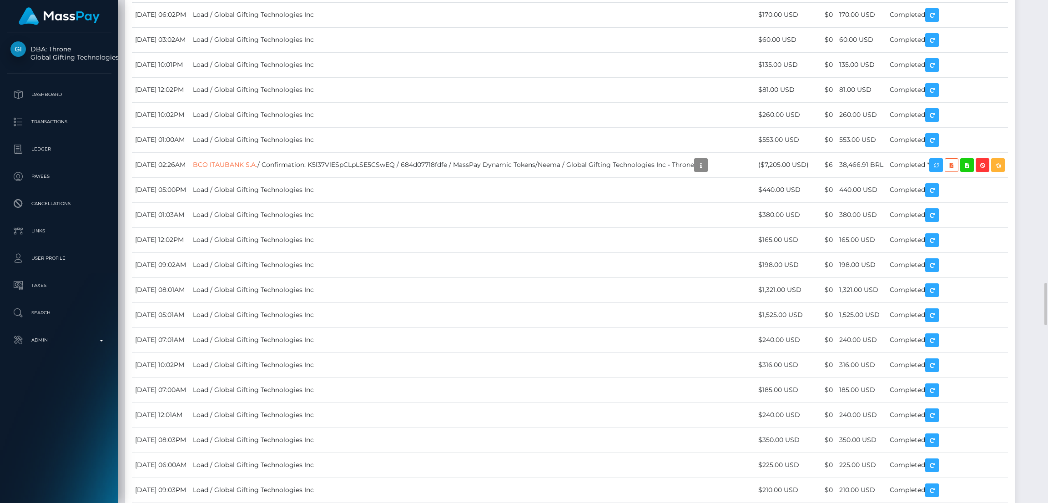
scroll to position [109, 292]
click at [940, 235] on div "Force status update" at bounding box center [944, 231] width 66 height 17
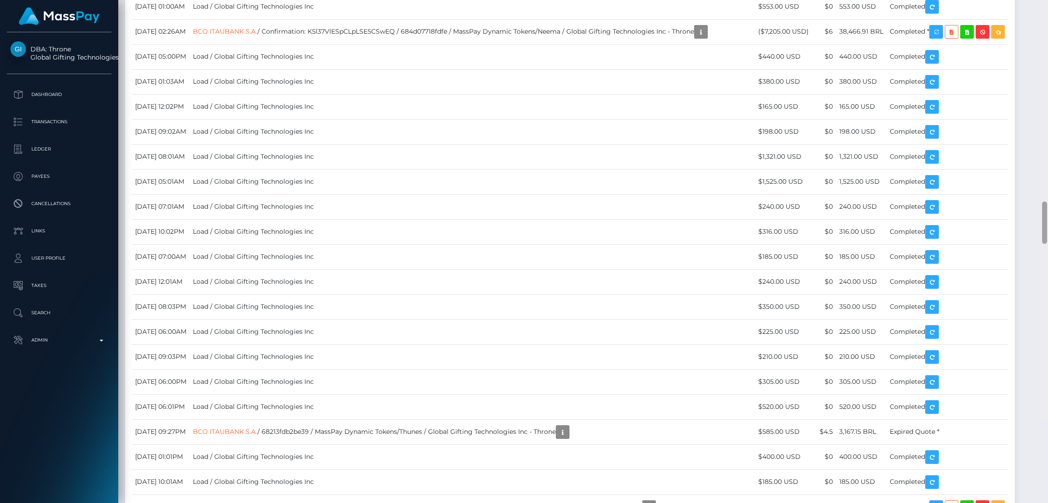
scroll to position [3386, 0]
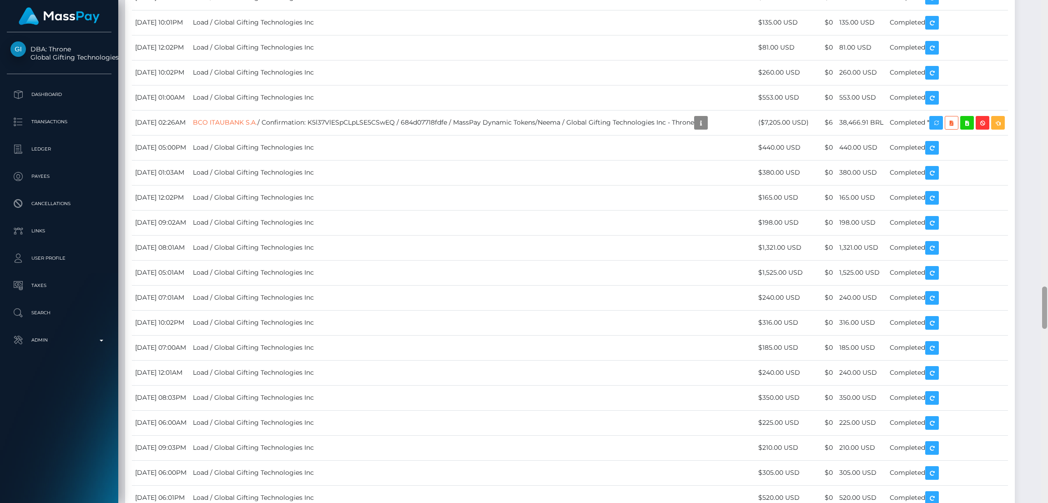
drag, startPoint x: 1044, startPoint y: 42, endPoint x: 1036, endPoint y: 300, distance: 258.1
click at [1036, 300] on div "Customer Profile Loading... Loading..." at bounding box center [583, 251] width 930 height 503
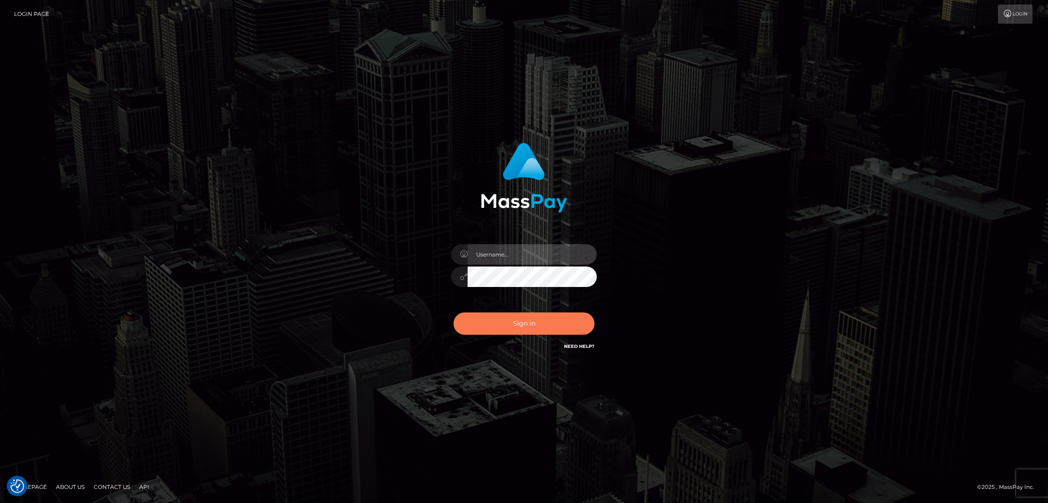
type input "by.es2"
drag, startPoint x: 501, startPoint y: 315, endPoint x: 500, endPoint y: 308, distance: 7.0
click at [501, 314] on button "Sign in" at bounding box center [524, 324] width 141 height 22
type input "by.es2"
click at [560, 315] on button "Sign in" at bounding box center [524, 324] width 141 height 22
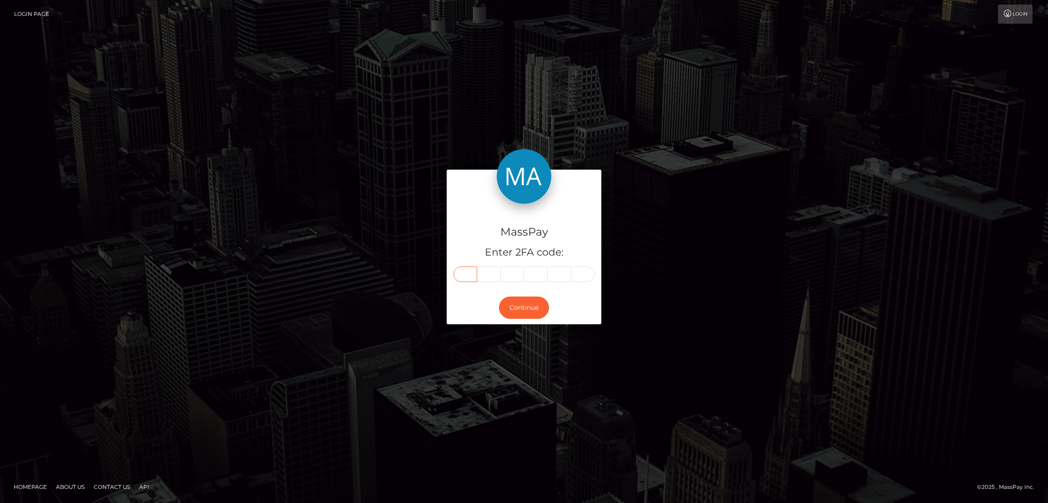
click at [471, 276] on input "text" at bounding box center [466, 274] width 24 height 15
paste input "7"
type input "7"
type input "8"
type input "1"
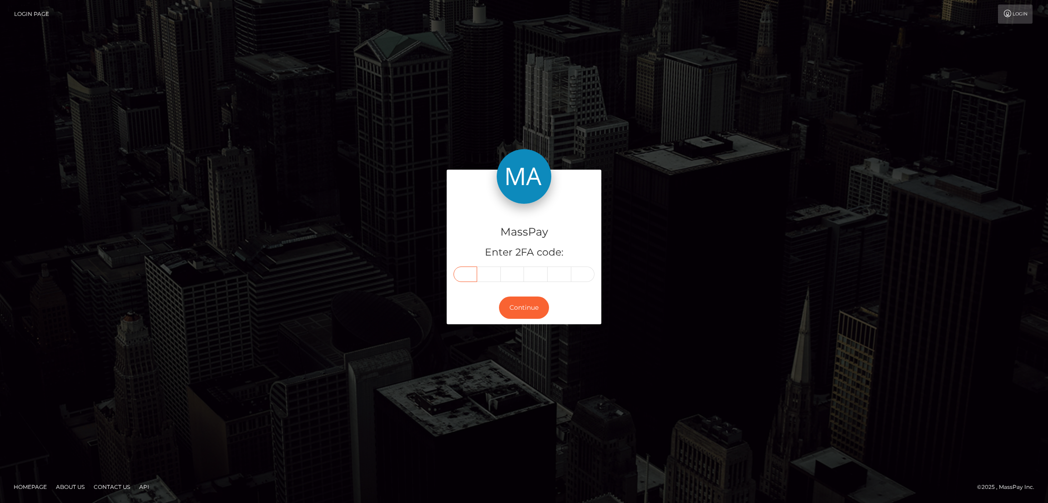
type input "5"
type input "1"
type input "8"
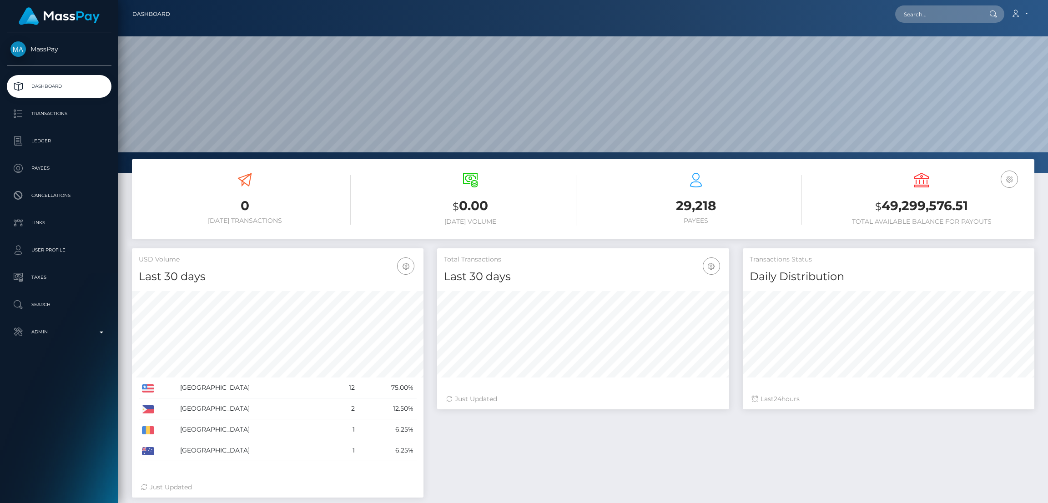
scroll to position [162, 292]
click at [929, 12] on input "text" at bounding box center [938, 13] width 86 height 17
paste input "[EMAIL_ADDRESS][DOMAIN_NAME]"
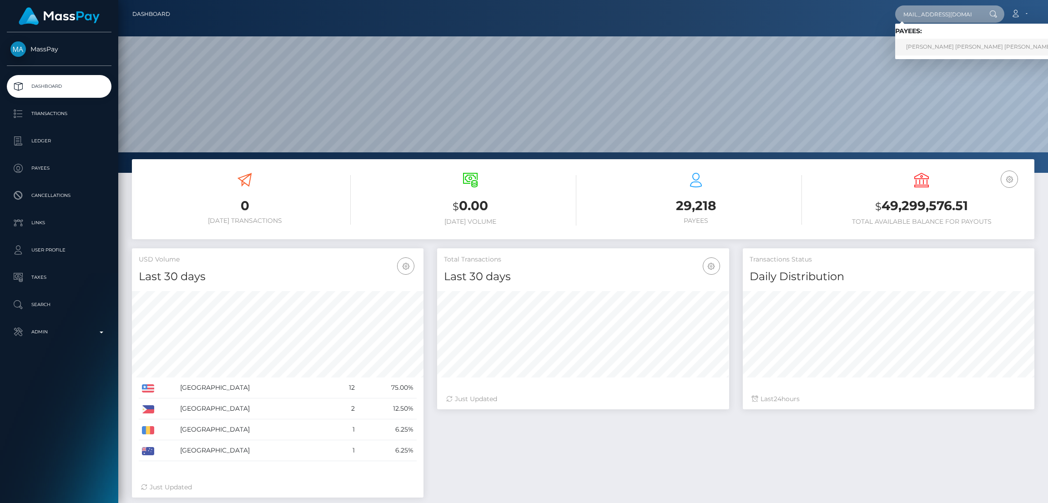
type input "[EMAIL_ADDRESS][DOMAIN_NAME]"
click at [916, 46] on link "[PERSON_NAME] [PERSON_NAME] [PERSON_NAME]" at bounding box center [979, 47] width 168 height 17
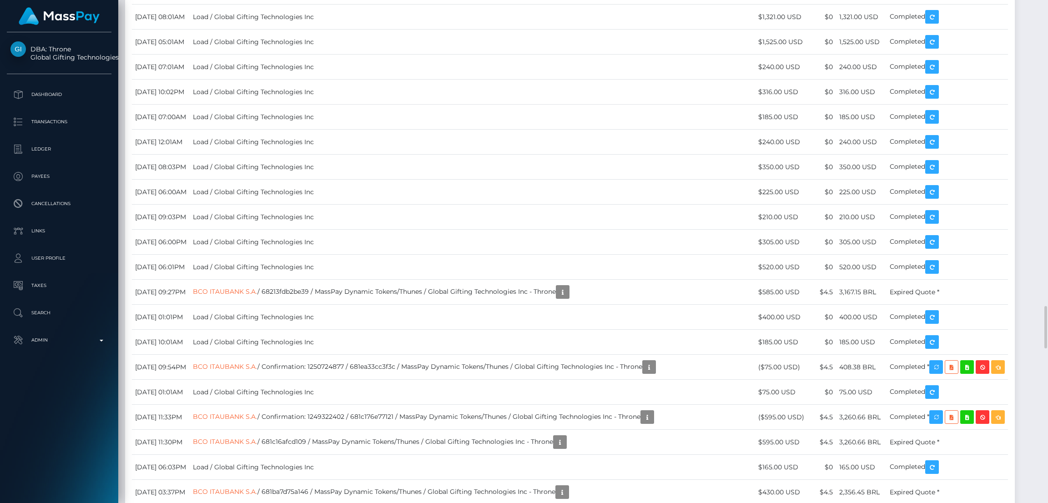
scroll to position [3343, 0]
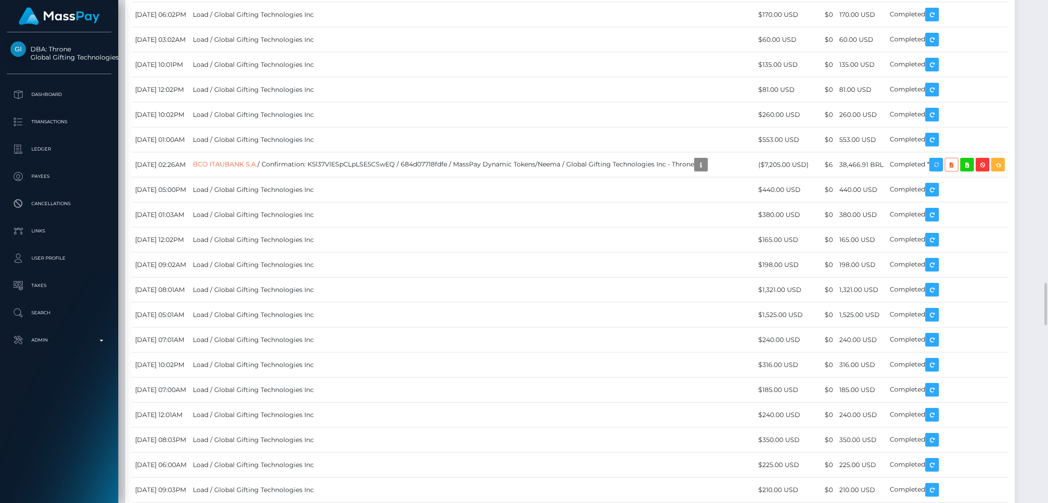
drag, startPoint x: 133, startPoint y: 249, endPoint x: 933, endPoint y: 259, distance: 799.4
copy tr "[DATE] 09:19PM BCO ITAUBANK S.A. / Confirmation: MA-To4dKSLOfcWoOexh38g / 68e5a…"
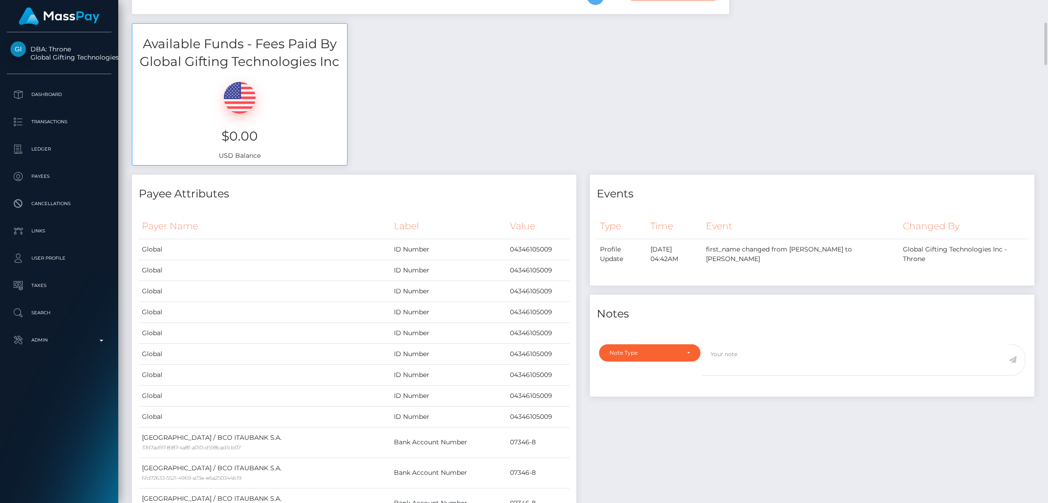
scroll to position [0, 0]
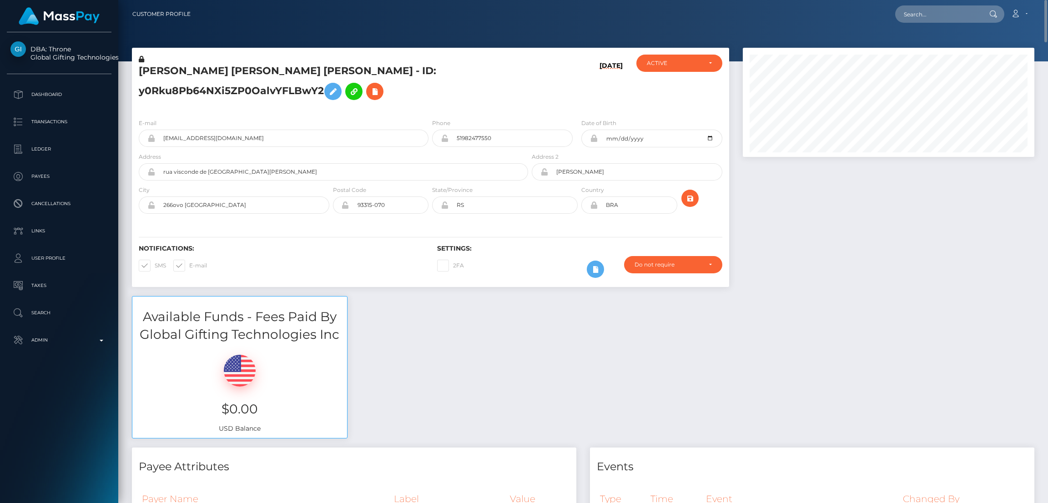
click at [236, 71] on h5 "[PERSON_NAME] [PERSON_NAME] [PERSON_NAME] - ID: y0Rku8Pb64NXi5ZP0OalvYFLBwY2" at bounding box center [331, 84] width 384 height 40
click at [236, 71] on h5 "LUCAS MARTINS SOUZA Martins Souza - ID: y0Rku8Pb64NXi5ZP0OalvYFLBwY2" at bounding box center [331, 84] width 384 height 40
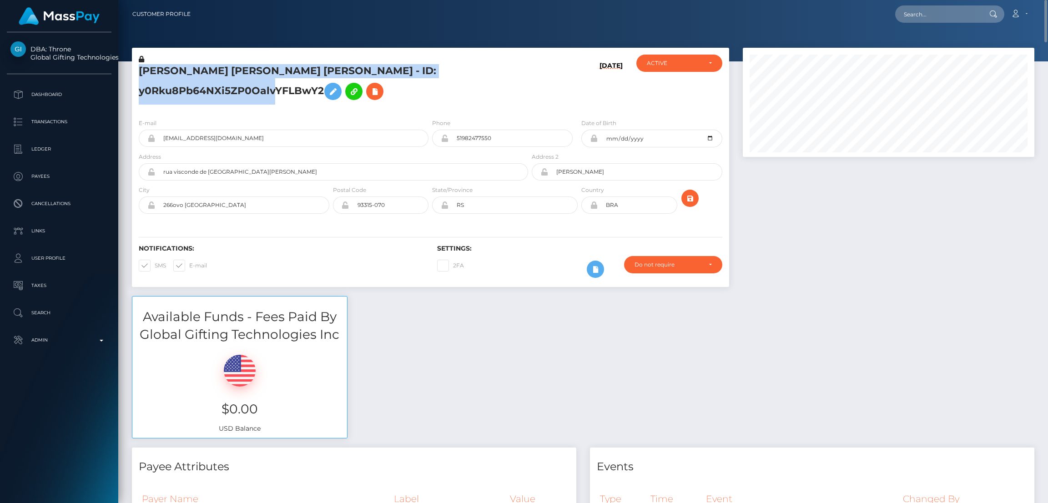
click at [236, 71] on h5 "LUCAS MARTINS SOUZA Martins Souza - ID: y0Rku8Pb64NXi5ZP0OalvYFLBwY2" at bounding box center [331, 84] width 384 height 40
copy h5 "LUCAS MARTINS SOUZA Martins Souza - ID: y0Rku8Pb64NXi5ZP0OalvYFLBwY2"
click at [926, 9] on input "text" at bounding box center [938, 13] width 86 height 17
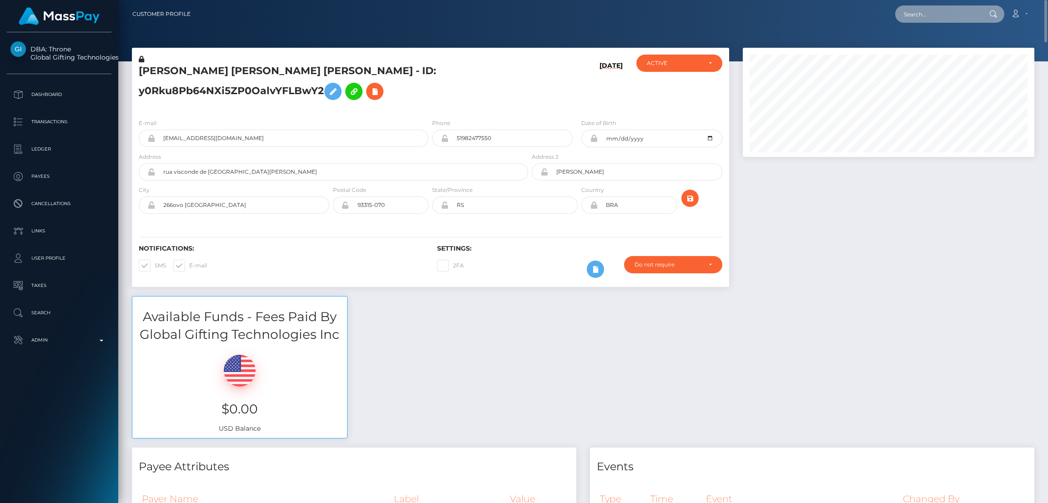
paste input "bishopcatalina2023@gmail.com"
type input "bishopcatalina2023@gmail.com"
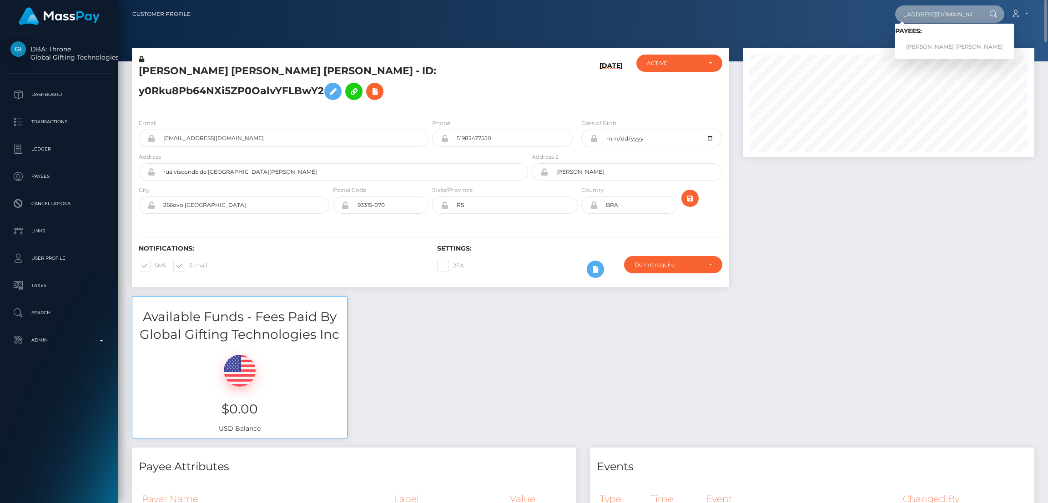
scroll to position [0, 0]
click at [940, 49] on link "CATALINA MARIE BISHOP" at bounding box center [954, 47] width 119 height 17
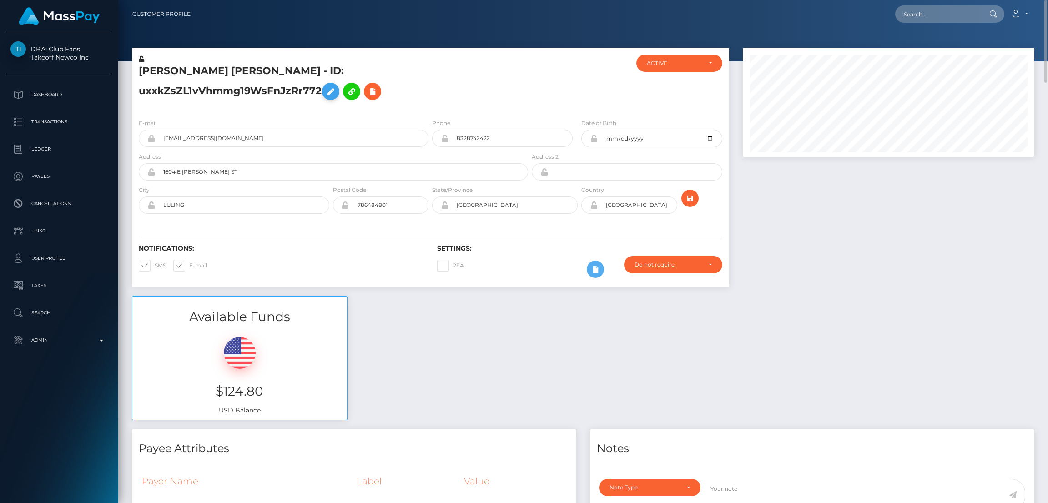
click at [336, 86] on icon at bounding box center [330, 91] width 11 height 11
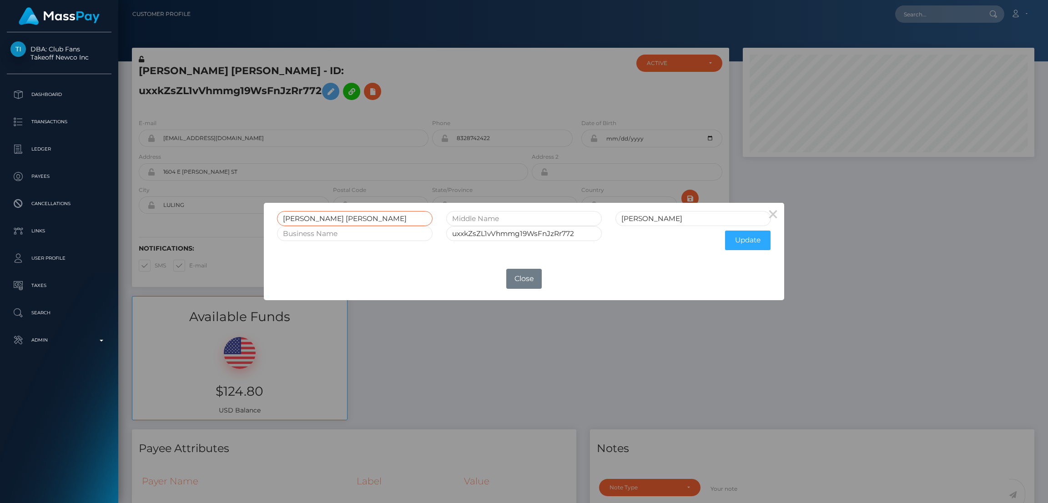
click at [300, 216] on input "CATALINA MARIE" at bounding box center [355, 218] width 156 height 15
click at [523, 277] on button "Close" at bounding box center [523, 279] width 35 height 20
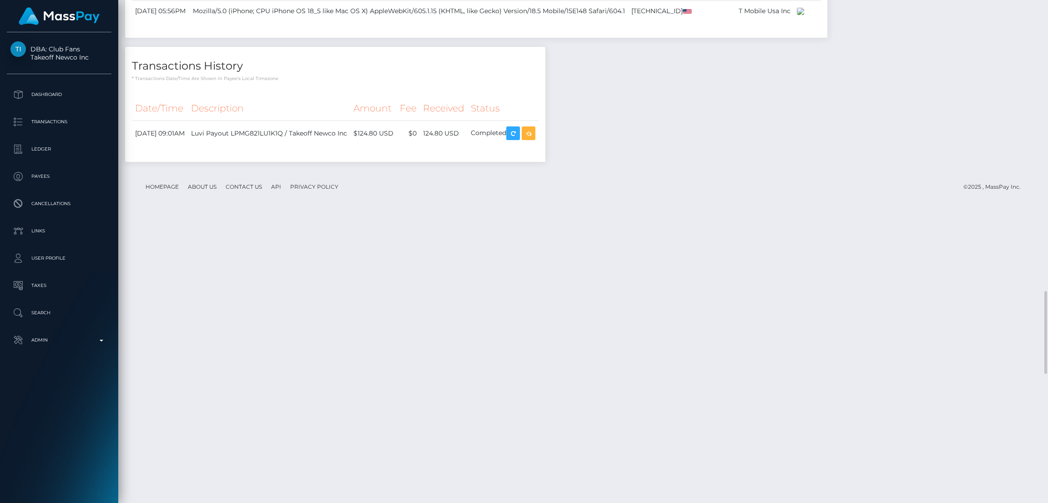
scroll to position [1774, 0]
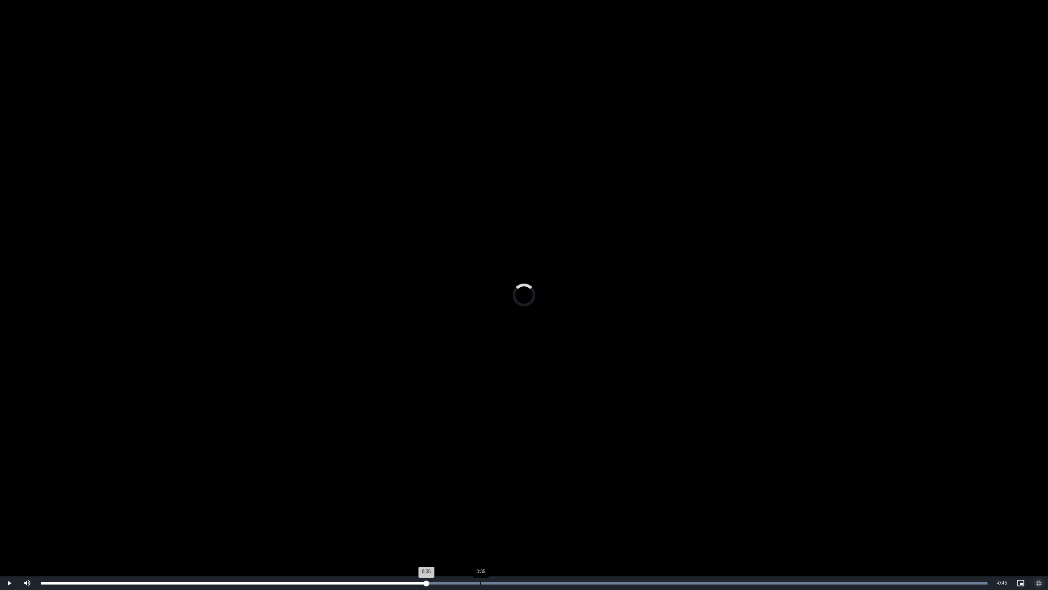
drag, startPoint x: 426, startPoint y: 582, endPoint x: 484, endPoint y: 581, distance: 57.8
click at [484, 503] on div "Loaded : 100.00% 0:35 0:35" at bounding box center [514, 583] width 947 height 2
drag, startPoint x: 495, startPoint y: 582, endPoint x: 512, endPoint y: 585, distance: 17.1
click at [498, 503] on div "Loaded : 100.00% 0:36 0:36" at bounding box center [514, 583] width 947 height 2
click at [540, 503] on div "Loaded : 100.00% 0:40 0:40" at bounding box center [514, 583] width 956 height 14
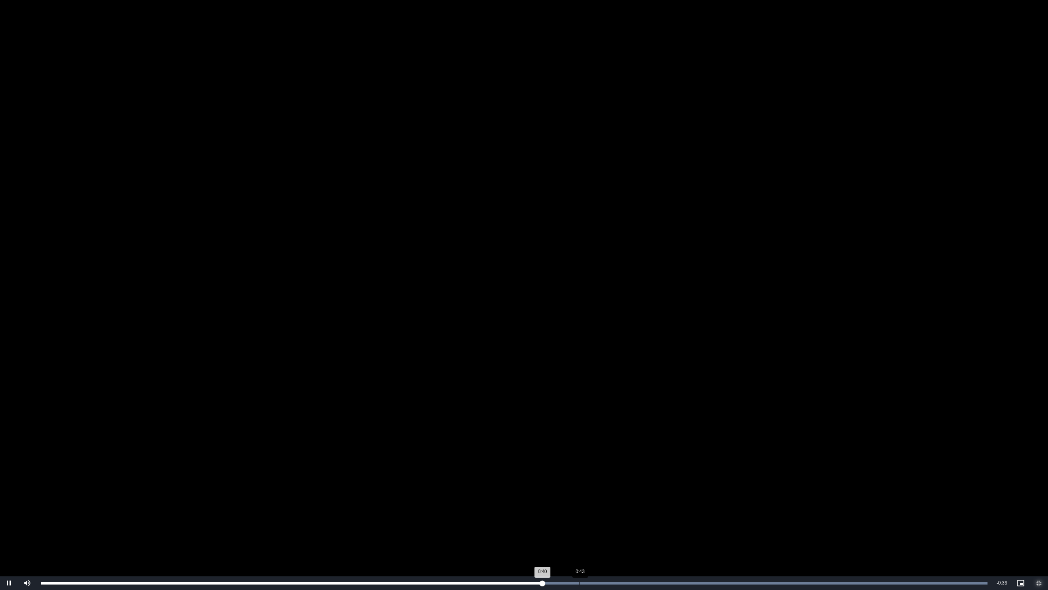
click at [581, 503] on div "Loaded : 100.00% 0:43 0:40" at bounding box center [514, 583] width 956 height 14
click at [653, 503] on div "Loaded : 100.00% 0:49 0:44" at bounding box center [514, 583] width 956 height 14
click at [1039, 503] on span "Video Player" at bounding box center [1039, 583] width 18 height 0
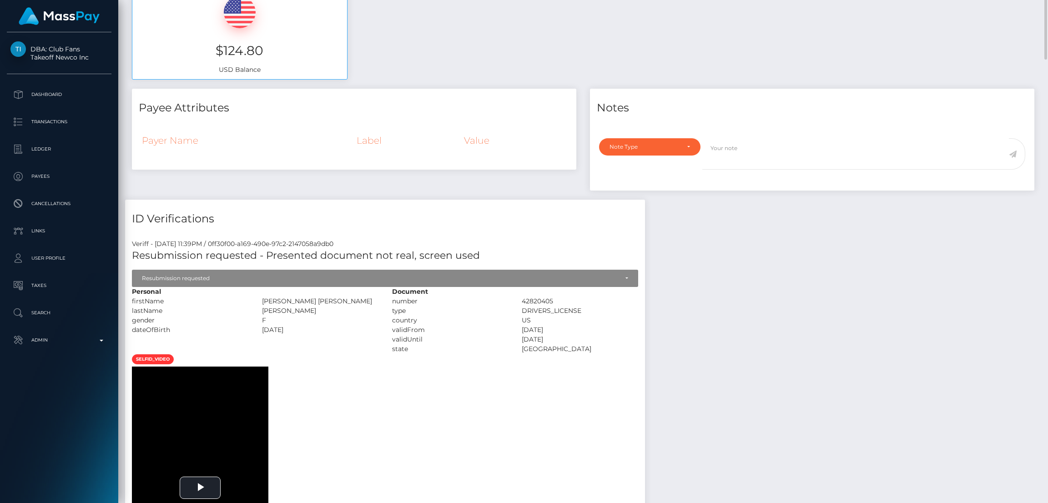
scroll to position [0, 0]
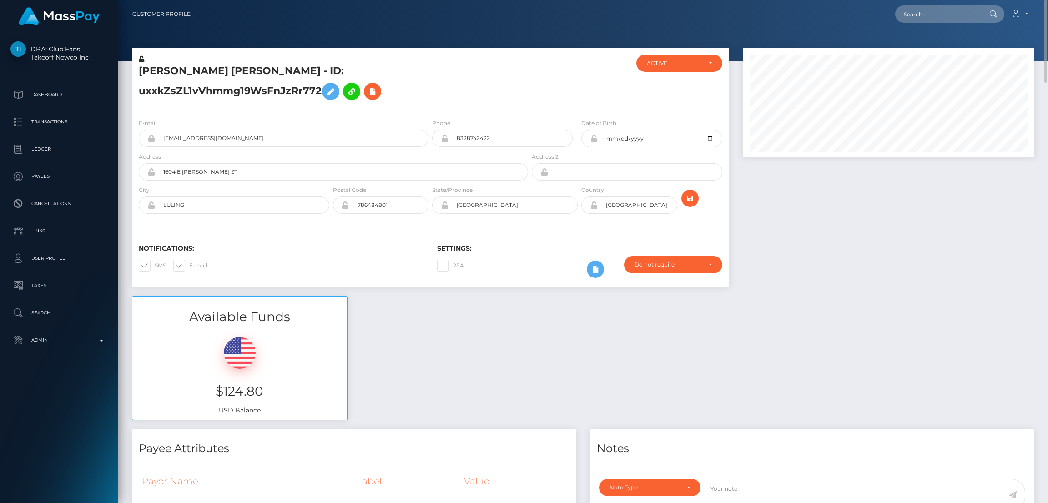
click at [212, 72] on h5 "CATALINA MARIE BISHOP - ID: uxxkZsZL1vVhmmg19WsFnJzRr772" at bounding box center [331, 84] width 384 height 40
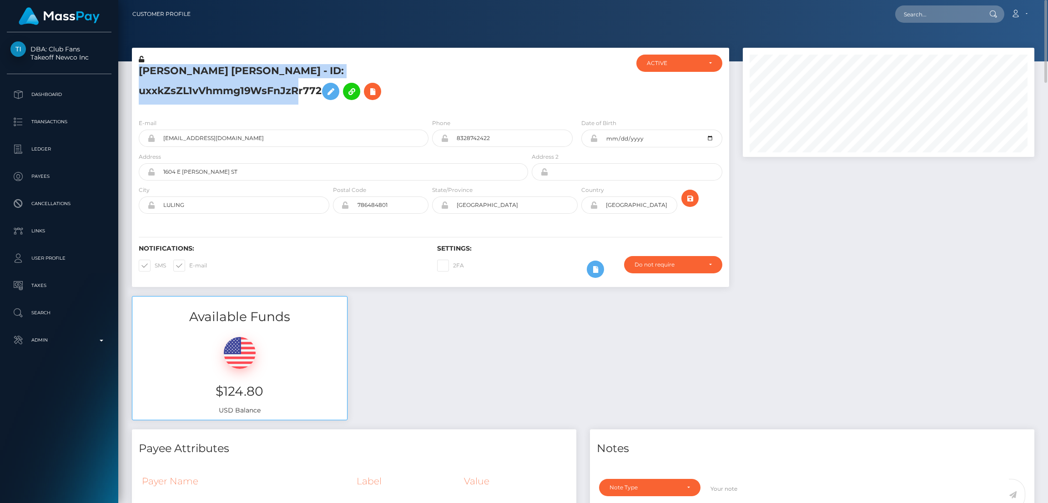
click at [212, 72] on h5 "CATALINA MARIE BISHOP - ID: uxxkZsZL1vVhmmg19WsFnJzRr772" at bounding box center [331, 84] width 384 height 40
copy h5 "CATALINA MARIE BISHOP - ID: uxxkZsZL1vVhmmg19WsFnJzRr772"
